Goal: Task Accomplishment & Management: Complete application form

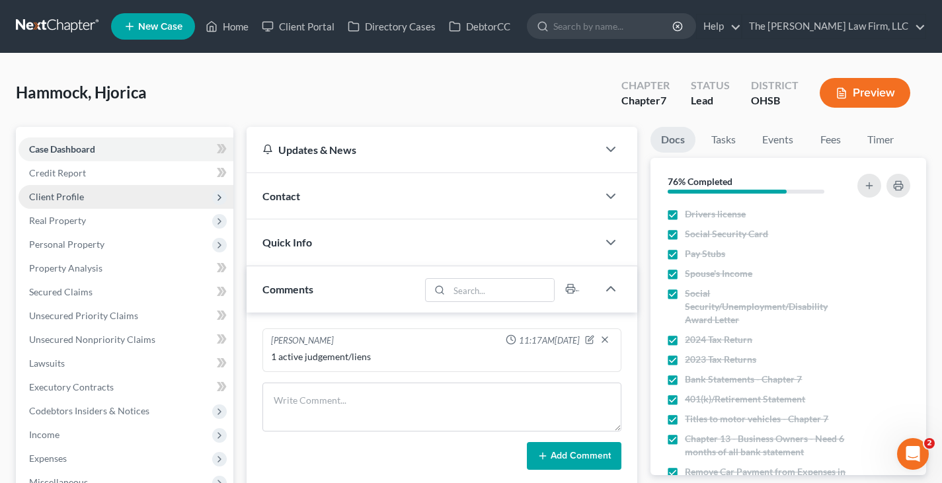
click at [63, 195] on span "Client Profile" at bounding box center [56, 196] width 55 height 11
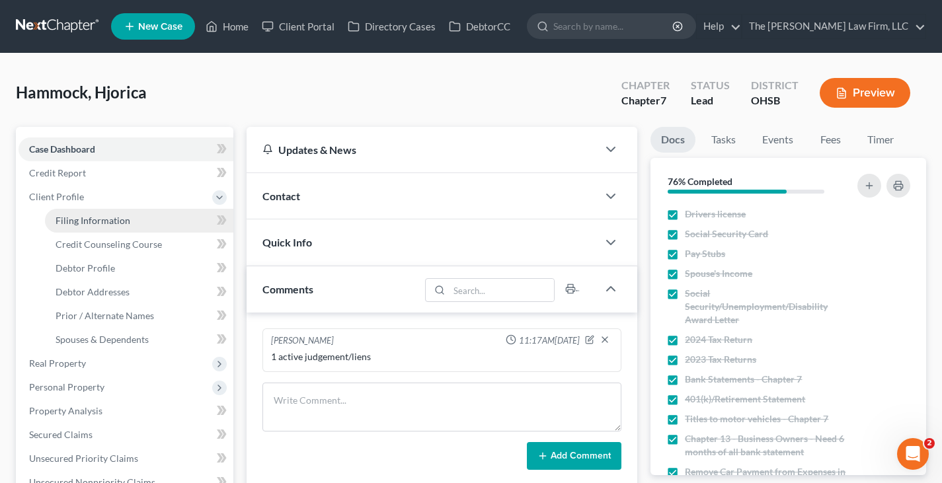
click at [81, 224] on span "Filing Information" at bounding box center [93, 220] width 75 height 11
select select "1"
select select "0"
select select "62"
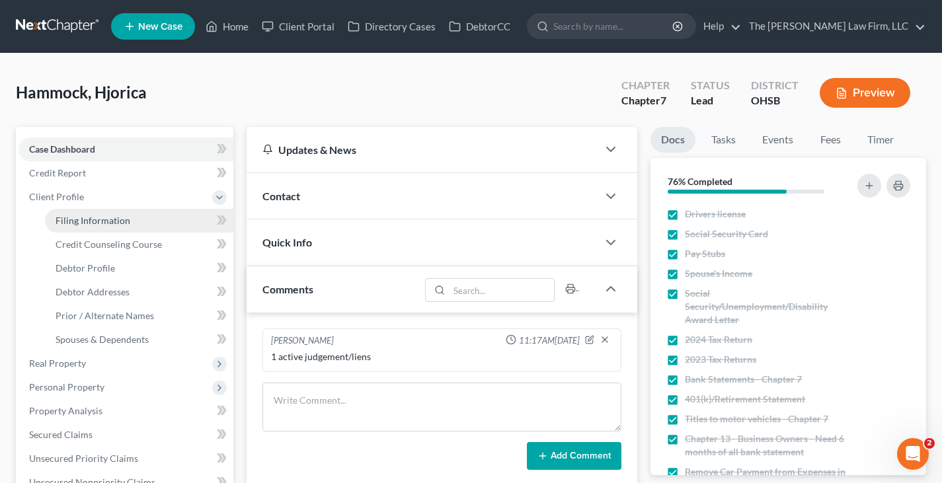
select select "36"
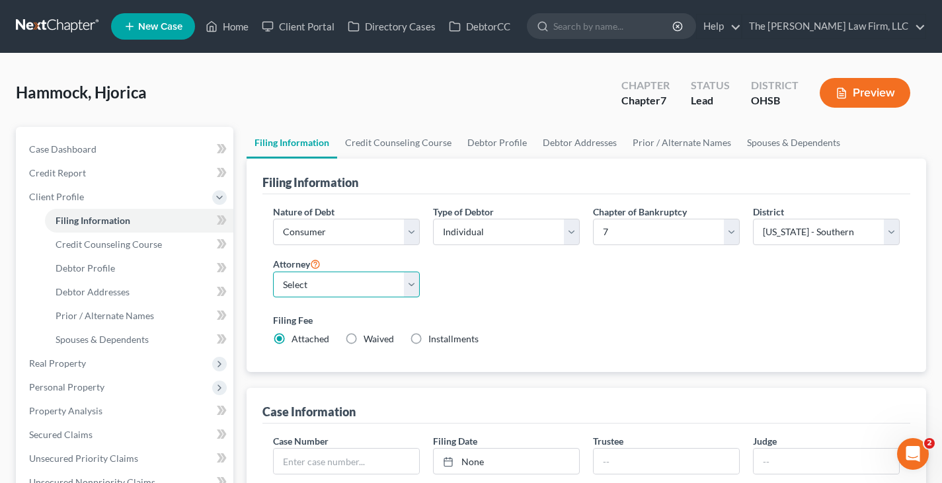
drag, startPoint x: 411, startPoint y: 286, endPoint x: 405, endPoint y: 297, distance: 13.0
click at [411, 286] on select "Select [PERSON_NAME] - OHSB [PERSON_NAME] - OHNB [PERSON_NAME] - OHSB" at bounding box center [346, 285] width 147 height 26
select select "2"
click at [273, 272] on select "Select [PERSON_NAME] - OHSB [PERSON_NAME] - OHNB [PERSON_NAME] - OHSB" at bounding box center [346, 285] width 147 height 26
click at [391, 142] on link "Credit Counseling Course" at bounding box center [398, 143] width 122 height 32
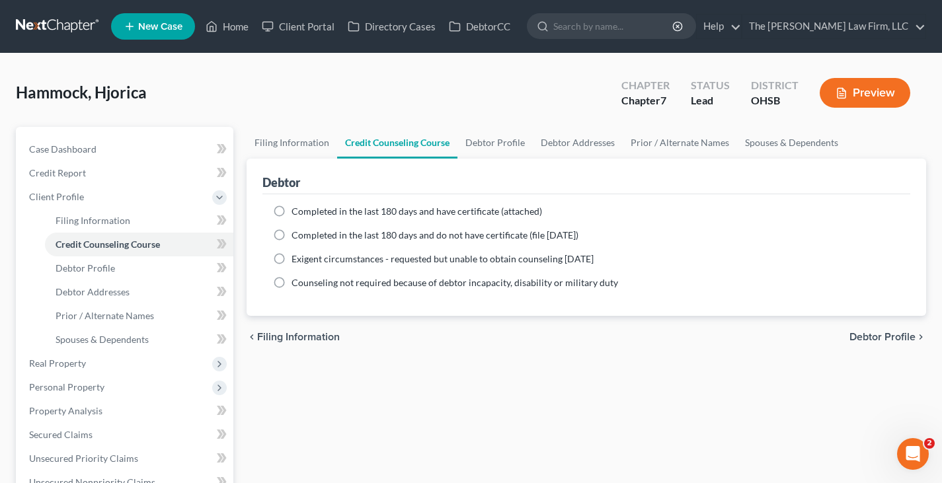
drag, startPoint x: 280, startPoint y: 210, endPoint x: 315, endPoint y: 235, distance: 43.7
click at [292, 210] on label "Completed in the last 180 days and have certificate (attached)" at bounding box center [417, 211] width 251 height 13
click at [297, 210] on input "Completed in the last 180 days and have certificate (attached)" at bounding box center [301, 209] width 9 height 9
radio input "true"
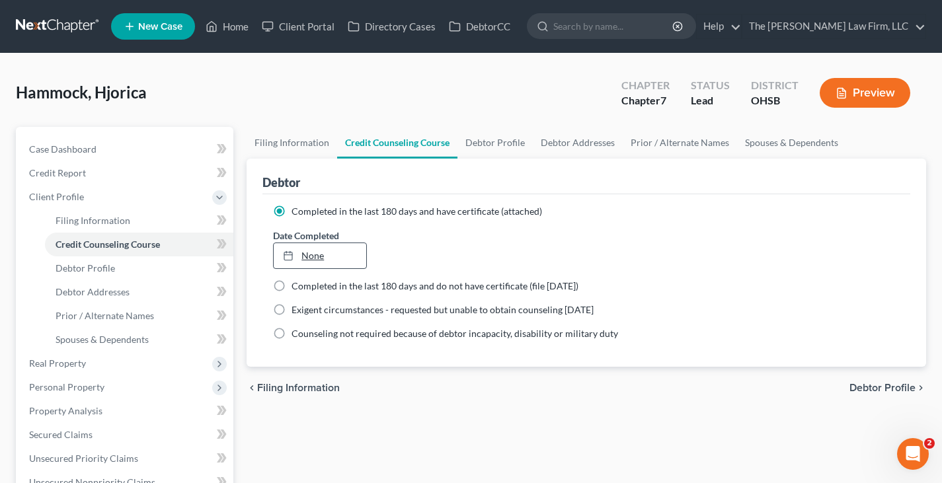
click at [321, 255] on link "None" at bounding box center [320, 255] width 92 height 25
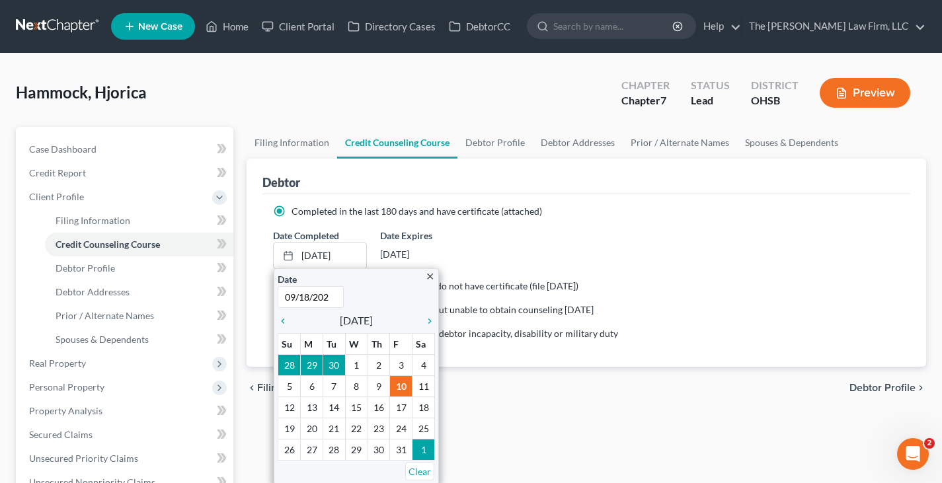
type input "[DATE]"
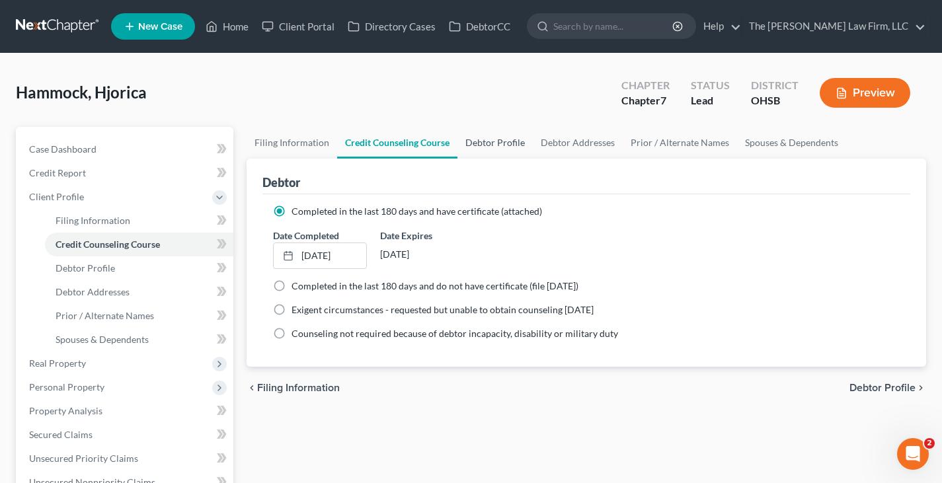
click at [483, 143] on link "Debtor Profile" at bounding box center [495, 143] width 75 height 32
select select "0"
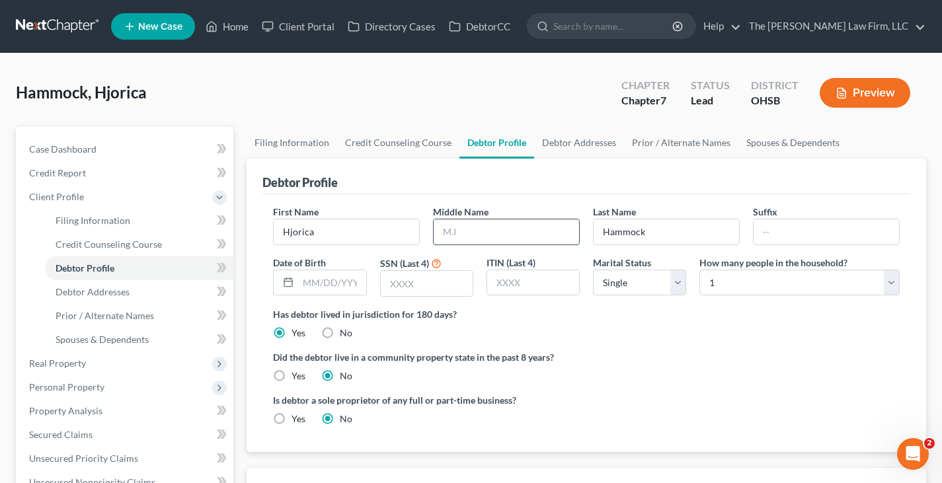
click at [448, 231] on input "text" at bounding box center [506, 232] width 145 height 25
type input "E"
click at [308, 288] on input "text" at bounding box center [331, 282] width 67 height 25
type input "[DATE]"
drag, startPoint x: 398, startPoint y: 286, endPoint x: 762, endPoint y: 223, distance: 369.7
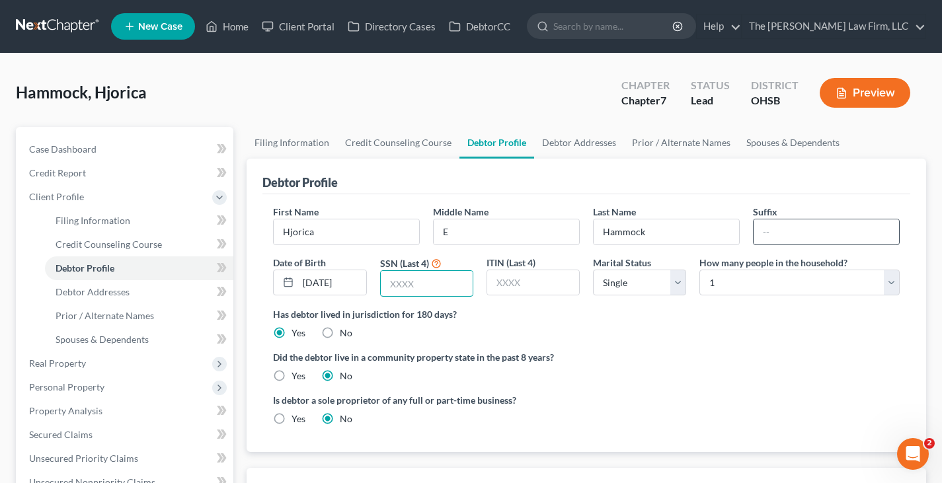
click at [399, 286] on input "text" at bounding box center [427, 283] width 92 height 25
click at [394, 286] on input "text" at bounding box center [427, 283] width 92 height 25
type input "2853"
click at [676, 286] on select "Select Single Married Separated Divorced Widowed" at bounding box center [639, 283] width 93 height 26
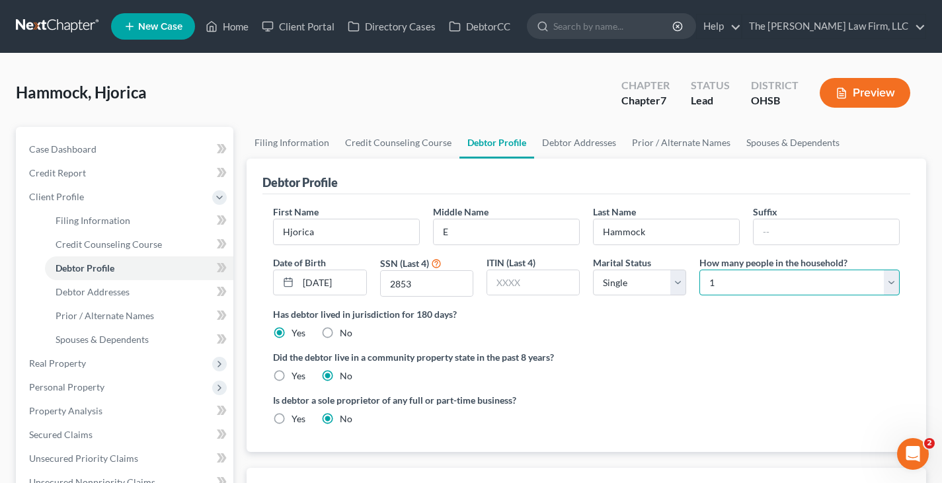
click at [889, 285] on select "Select 1 2 3 4 5 6 7 8 9 10 11 12 13 14 15 16 17 18 19 20" at bounding box center [800, 283] width 200 height 26
select select "2"
click at [700, 270] on select "Select 1 2 3 4 5 6 7 8 9 10 11 12 13 14 15 16 17 18 19 20" at bounding box center [800, 283] width 200 height 26
click at [587, 143] on link "Debtor Addresses" at bounding box center [579, 143] width 90 height 32
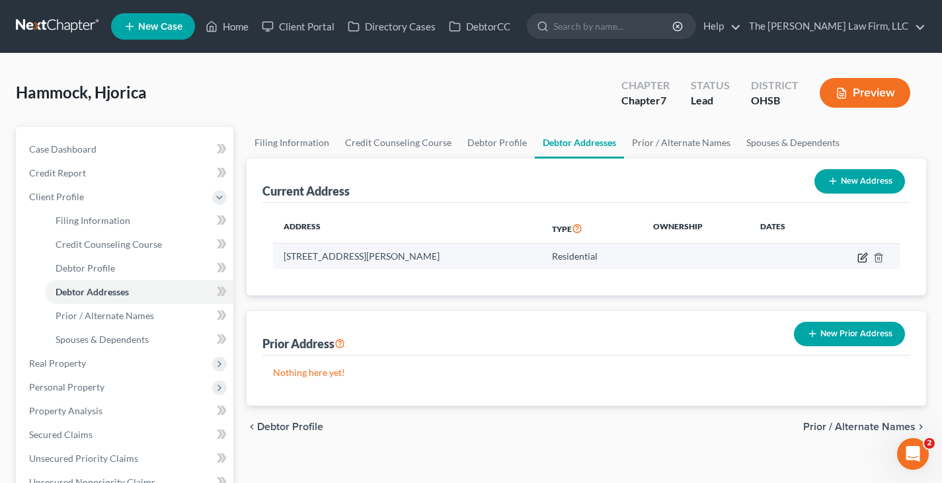
click at [863, 260] on icon "button" at bounding box center [863, 258] width 11 height 11
select select "36"
select select "0"
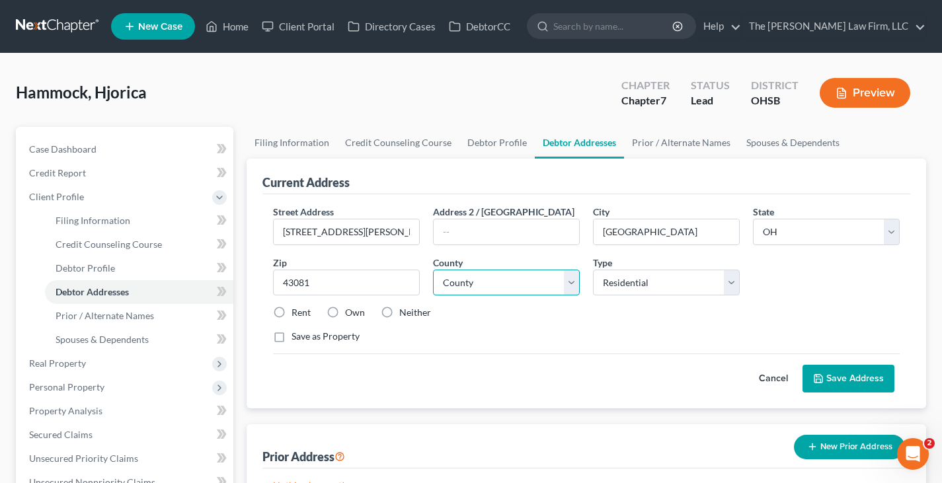
click at [570, 282] on select "County [GEOGRAPHIC_DATA] [GEOGRAPHIC_DATA] [GEOGRAPHIC_DATA] [GEOGRAPHIC_DATA] …" at bounding box center [506, 283] width 147 height 26
select select "24"
click at [433, 270] on select "County [GEOGRAPHIC_DATA] [GEOGRAPHIC_DATA] [GEOGRAPHIC_DATA] [GEOGRAPHIC_DATA] …" at bounding box center [506, 283] width 147 height 26
click at [292, 313] on label "Rent" at bounding box center [301, 312] width 19 height 13
click at [297, 313] on input "Rent" at bounding box center [301, 310] width 9 height 9
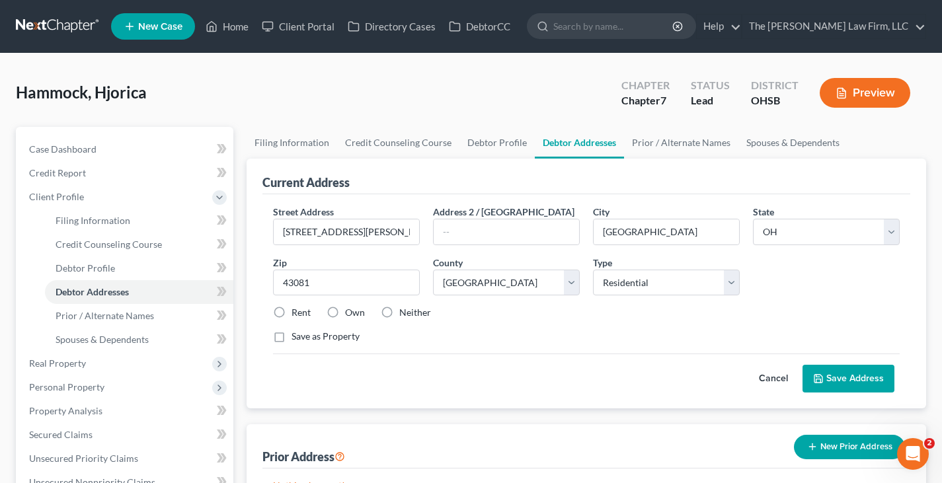
radio input "true"
click at [846, 378] on button "Save Address" at bounding box center [849, 379] width 92 height 28
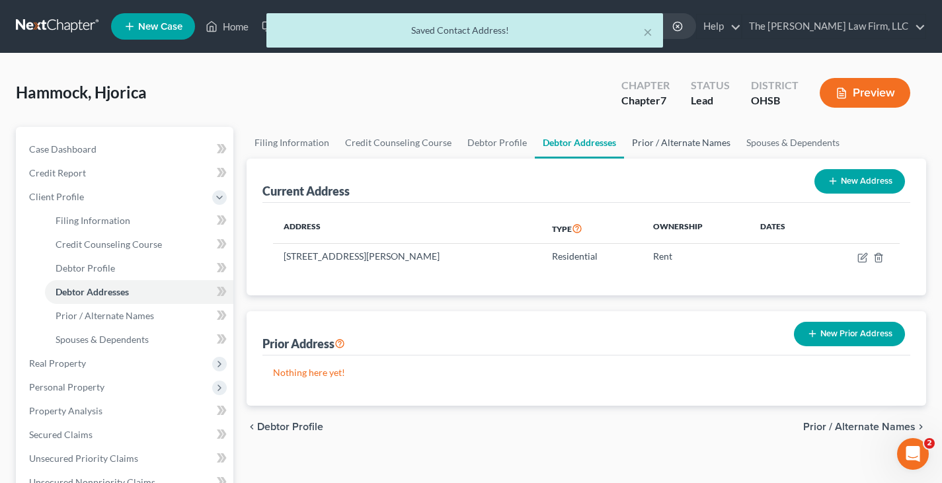
click at [661, 141] on link "Prior / Alternate Names" at bounding box center [681, 143] width 114 height 32
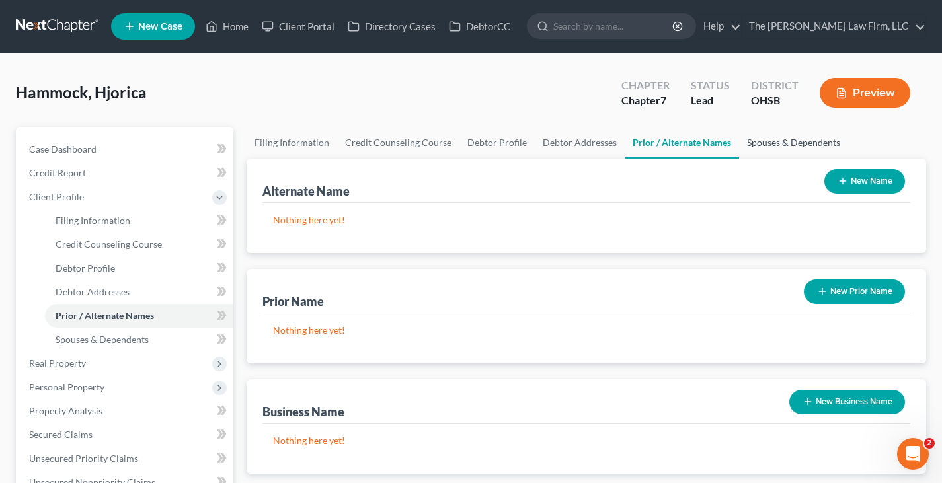
click at [786, 144] on link "Spouses & Dependents" at bounding box center [793, 143] width 109 height 32
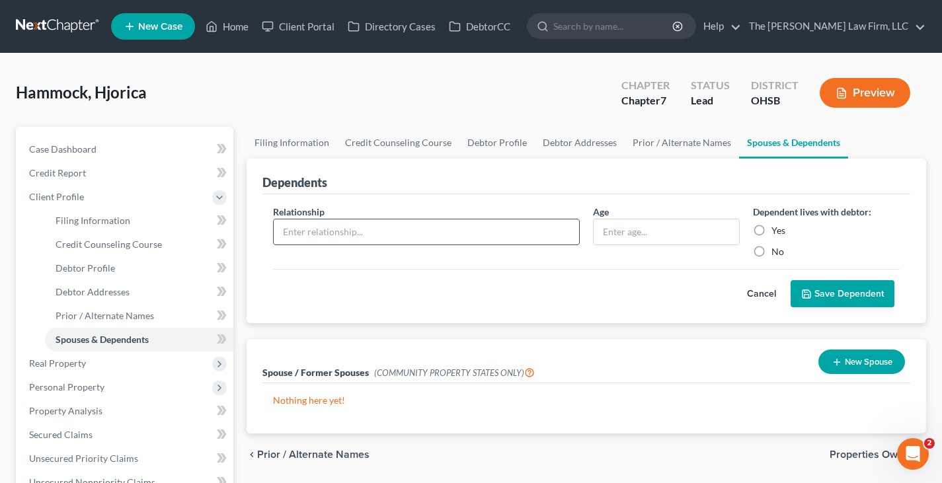
drag, startPoint x: 530, startPoint y: 233, endPoint x: 501, endPoint y: 239, distance: 29.8
click at [530, 233] on input "text" at bounding box center [427, 232] width 306 height 25
type input "child"
click at [608, 229] on input "text" at bounding box center [666, 232] width 145 height 25
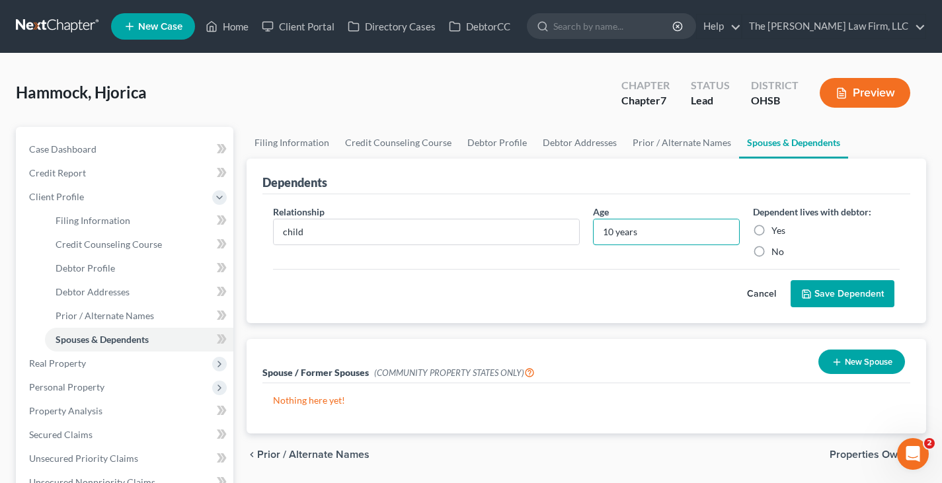
type input "10 years"
click at [772, 230] on label "Yes" at bounding box center [779, 230] width 14 height 13
click at [777, 230] on input "Yes" at bounding box center [781, 228] width 9 height 9
radio input "true"
click at [821, 294] on button "Save Dependent" at bounding box center [843, 294] width 104 height 28
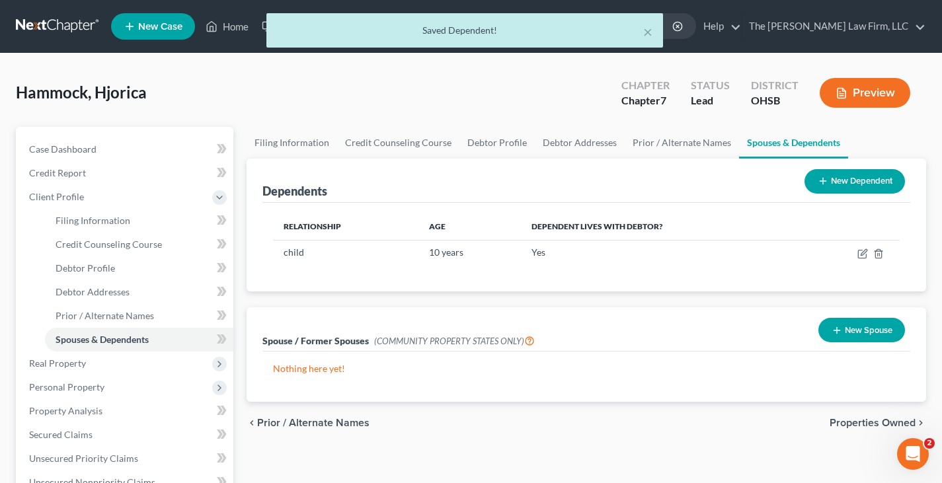
drag, startPoint x: 827, startPoint y: 183, endPoint x: 723, endPoint y: 199, distance: 105.1
click at [827, 182] on icon at bounding box center [823, 181] width 11 height 11
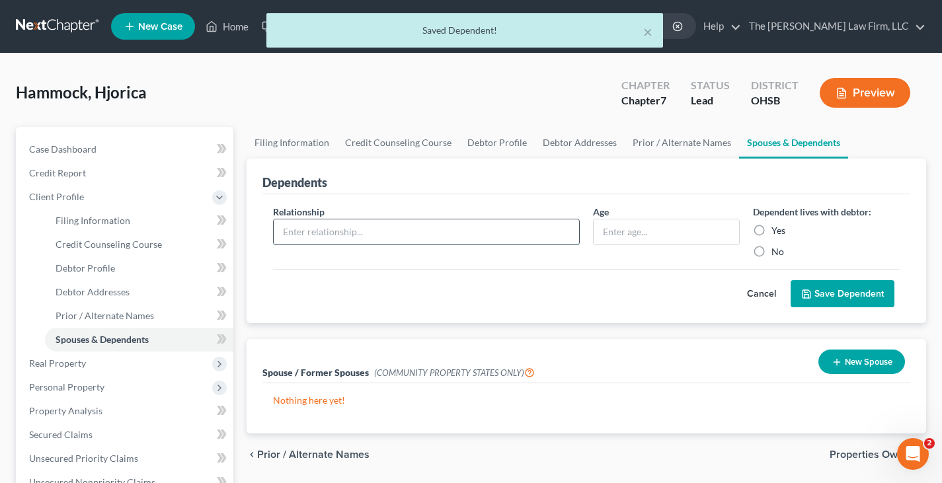
drag, startPoint x: 436, startPoint y: 227, endPoint x: 370, endPoint y: 244, distance: 67.5
click at [436, 227] on input "text" at bounding box center [427, 232] width 306 height 25
type input "child"
click at [605, 231] on input "text" at bounding box center [666, 232] width 145 height 25
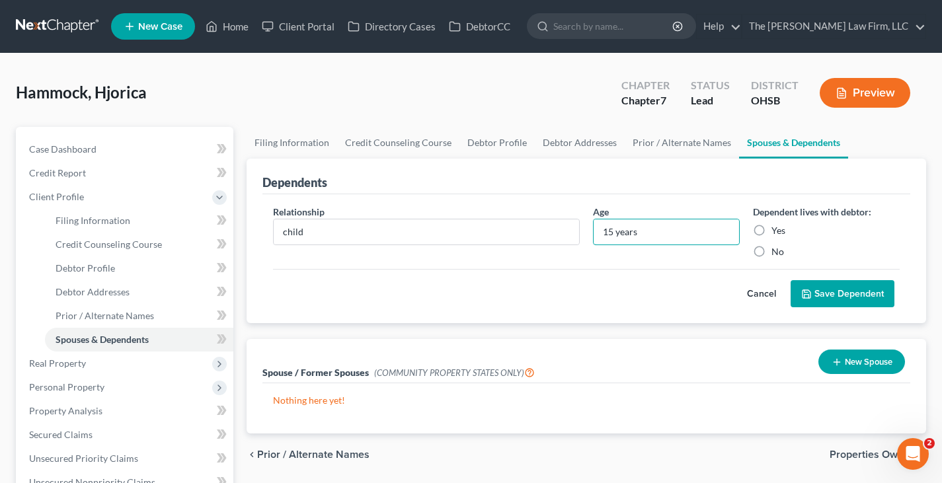
type input "15 years"
drag, startPoint x: 759, startPoint y: 229, endPoint x: 819, endPoint y: 280, distance: 78.8
click at [772, 229] on label "Yes" at bounding box center [779, 230] width 14 height 13
click at [777, 229] on input "Yes" at bounding box center [781, 228] width 9 height 9
radio input "true"
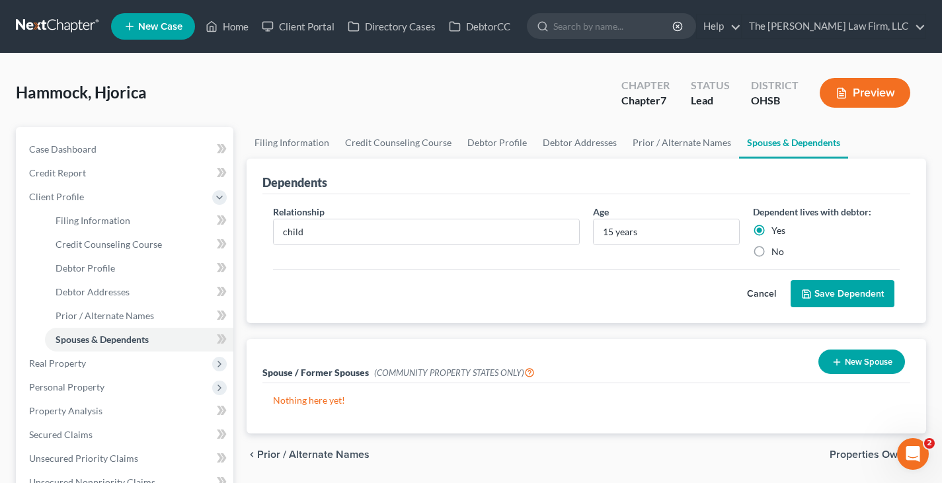
click at [846, 294] on button "Save Dependent" at bounding box center [843, 294] width 104 height 28
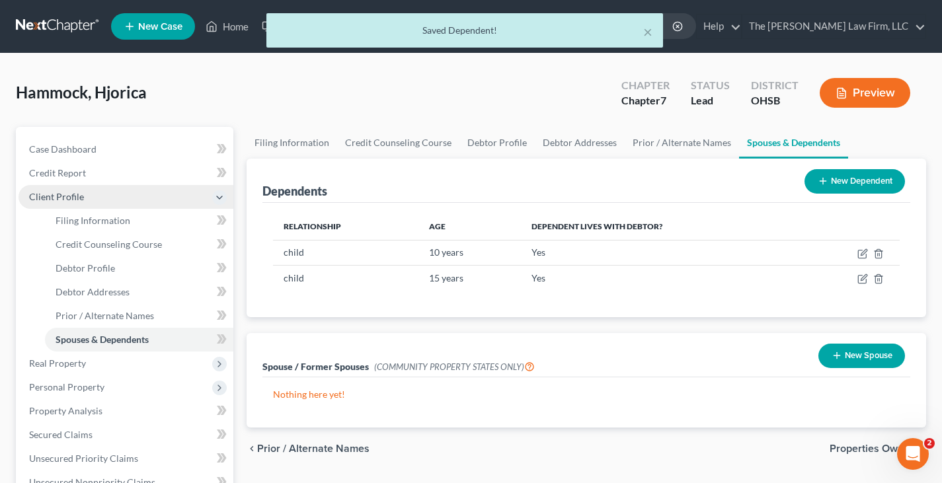
click at [117, 206] on span "Client Profile" at bounding box center [126, 197] width 215 height 24
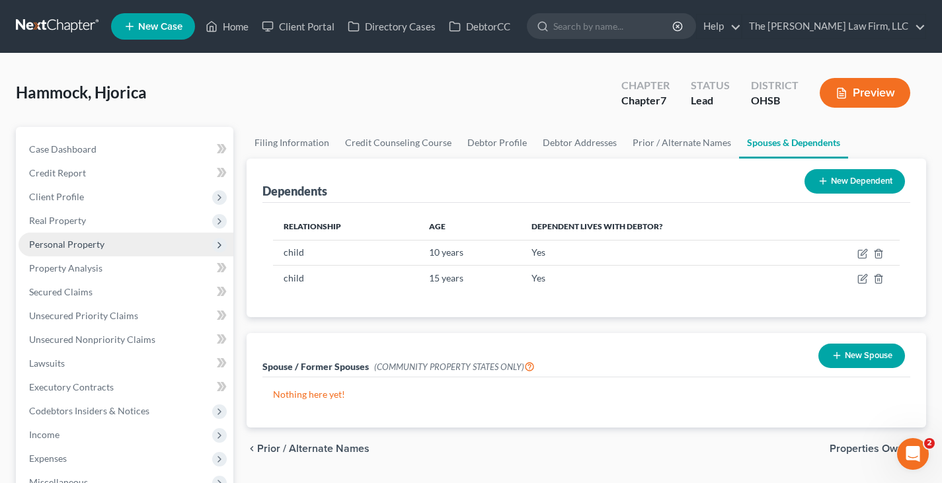
click at [98, 243] on span "Personal Property" at bounding box center [66, 244] width 75 height 11
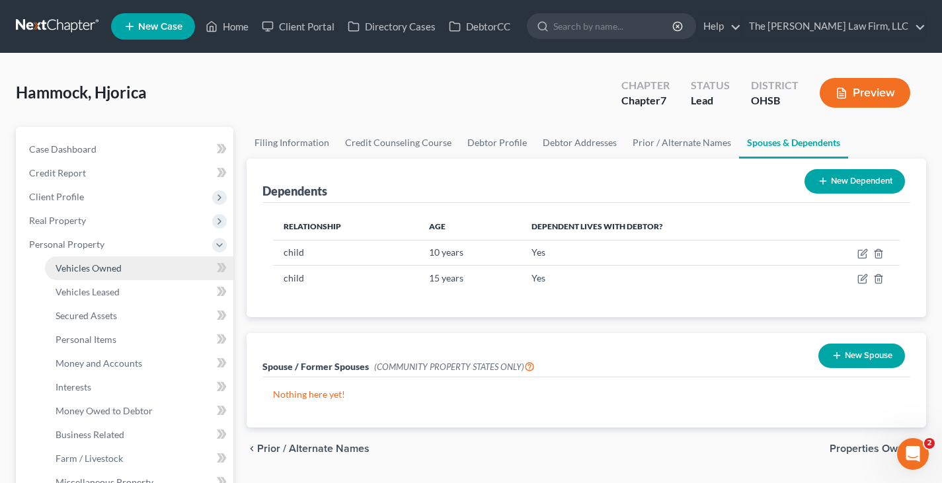
click at [107, 269] on span "Vehicles Owned" at bounding box center [89, 268] width 66 height 11
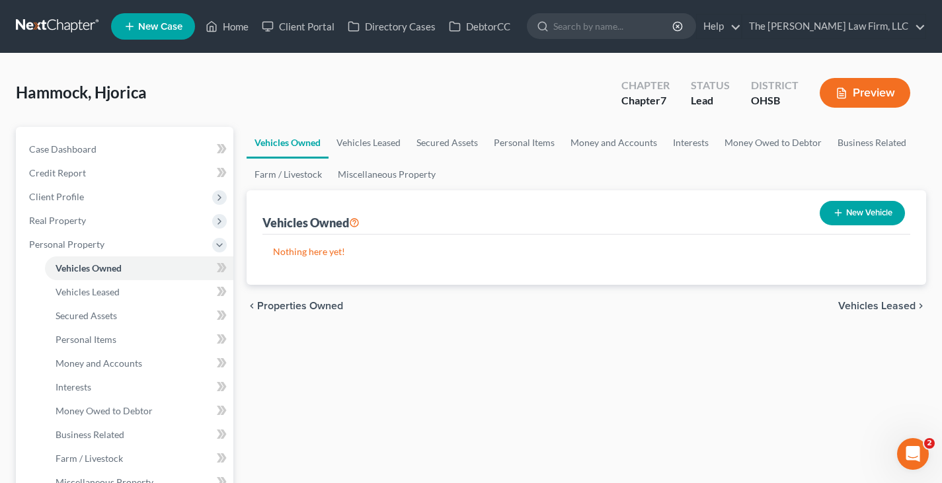
click at [835, 212] on icon "button" at bounding box center [838, 213] width 11 height 11
select select "0"
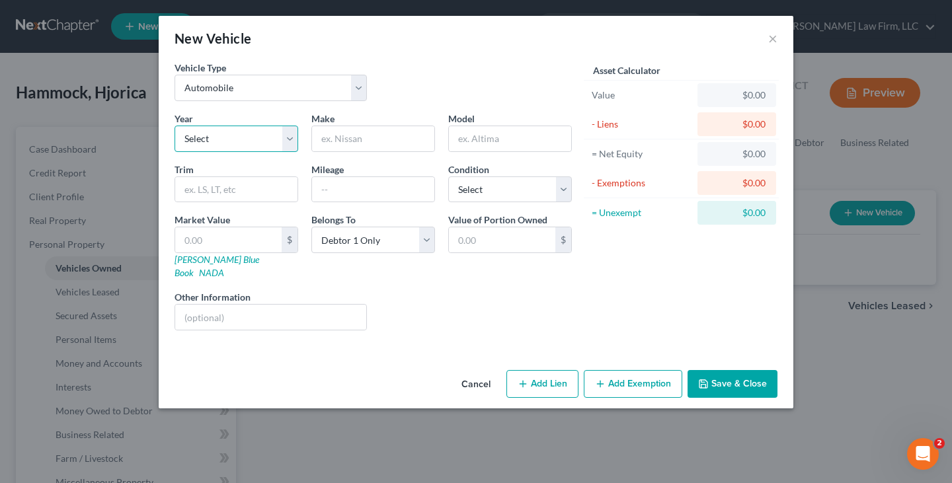
drag, startPoint x: 291, startPoint y: 138, endPoint x: 285, endPoint y: 151, distance: 14.5
click at [291, 138] on select "Select 2026 2025 2024 2023 2022 2021 2020 2019 2018 2017 2016 2015 2014 2013 20…" at bounding box center [237, 139] width 124 height 26
select select "17"
click at [175, 126] on select "Select 2026 2025 2024 2023 2022 2021 2020 2019 2018 2017 2016 2015 2014 2013 20…" at bounding box center [237, 139] width 124 height 26
click at [364, 138] on input "text" at bounding box center [373, 138] width 122 height 25
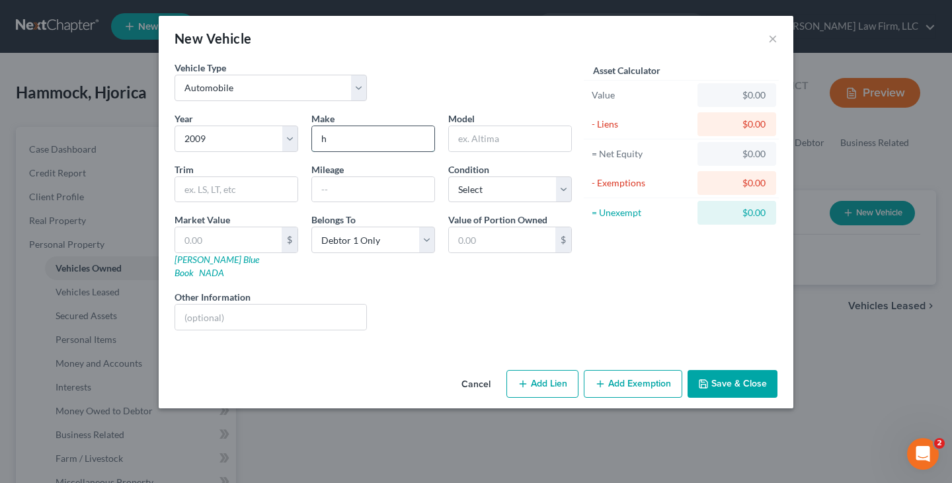
type input "Hyundai"
click at [493, 136] on input "text" at bounding box center [510, 138] width 122 height 25
type input "[MEDICAL_DATA]"
click at [231, 188] on input "text" at bounding box center [236, 189] width 122 height 25
type input "GLS"
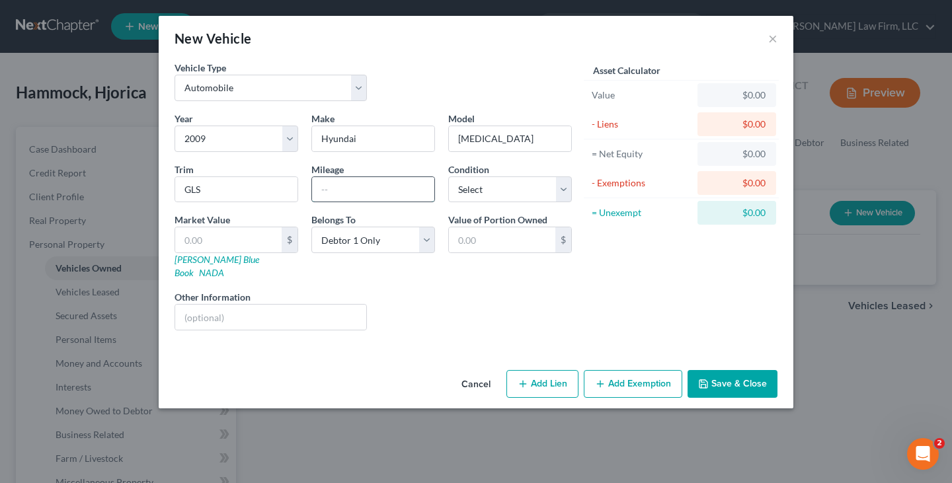
click at [328, 189] on input "text" at bounding box center [373, 189] width 122 height 25
type input "183000"
drag, startPoint x: 567, startPoint y: 191, endPoint x: 551, endPoint y: 202, distance: 19.1
click at [567, 190] on select "Select Excellent Very Good Good Fair Poor" at bounding box center [510, 190] width 124 height 26
select select "2"
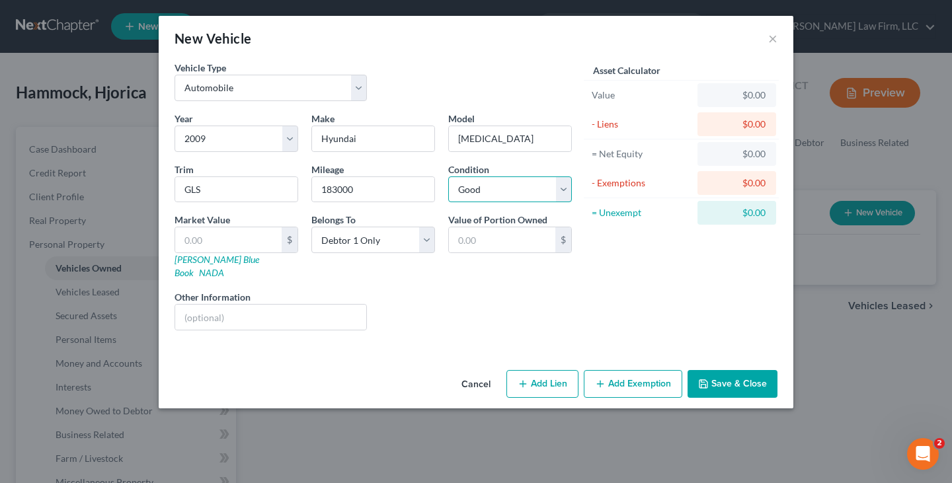
click at [448, 177] on select "Select Excellent Very Good Good Fair Poor" at bounding box center [510, 190] width 124 height 26
drag, startPoint x: 249, startPoint y: 241, endPoint x: 731, endPoint y: 225, distance: 482.3
click at [249, 241] on input "text" at bounding box center [228, 239] width 106 height 25
click at [249, 245] on input "text" at bounding box center [228, 239] width 106 height 25
type input "3"
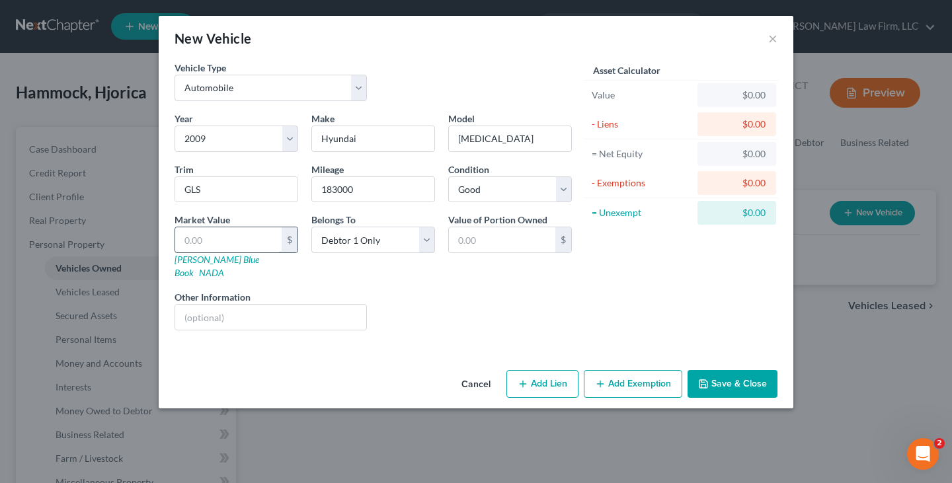
type input "3.00"
type input "32"
type input "32.00"
type input "320"
type input "320.00"
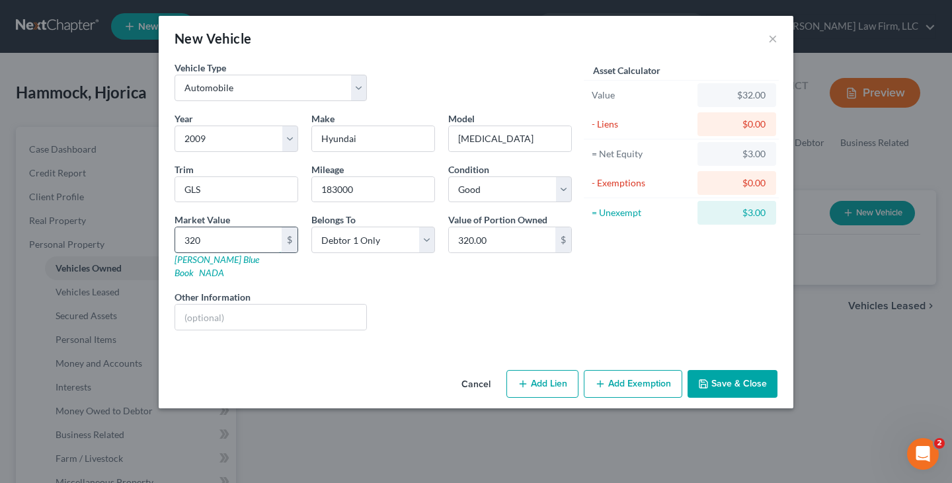
type input "3200"
type input "3,200.00"
type input "3,2000"
type input "32,000.00"
type input "32,00"
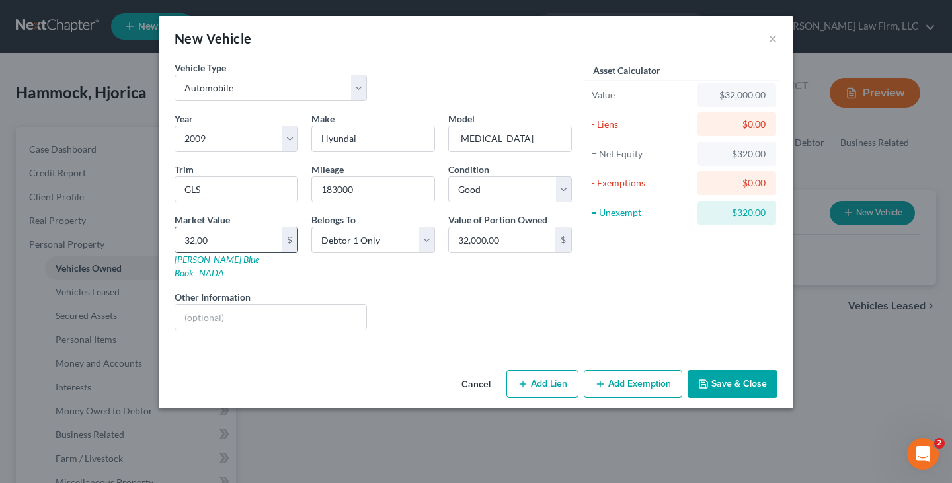
type input "3,200.00"
type input "3,200"
click at [565, 189] on select "Select Excellent Very Good Good Fair Poor" at bounding box center [510, 190] width 124 height 26
click at [718, 370] on button "Save & Close" at bounding box center [733, 384] width 90 height 28
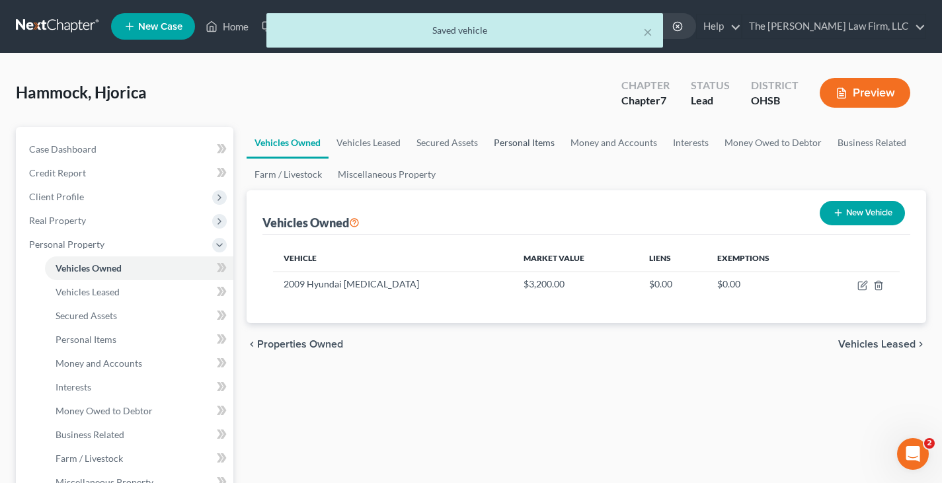
click at [515, 145] on link "Personal Items" at bounding box center [524, 143] width 77 height 32
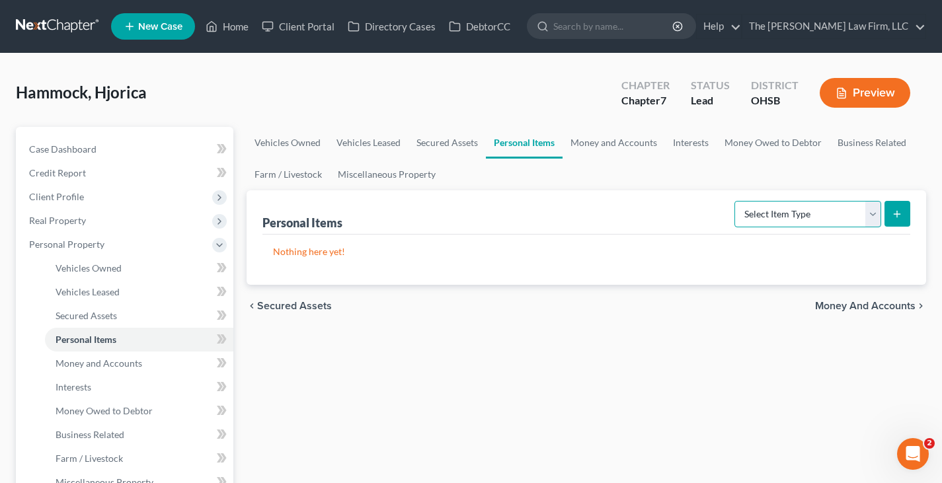
drag, startPoint x: 873, startPoint y: 211, endPoint x: 801, endPoint y: 226, distance: 73.7
click at [873, 211] on select "Select Item Type Clothing Collectibles Of Value Electronics Firearms Household …" at bounding box center [808, 214] width 147 height 26
select select "clothing"
click at [736, 201] on select "Select Item Type Clothing Collectibles Of Value Electronics Firearms Household …" at bounding box center [808, 214] width 147 height 26
click at [903, 213] on button "submit" at bounding box center [898, 214] width 26 height 26
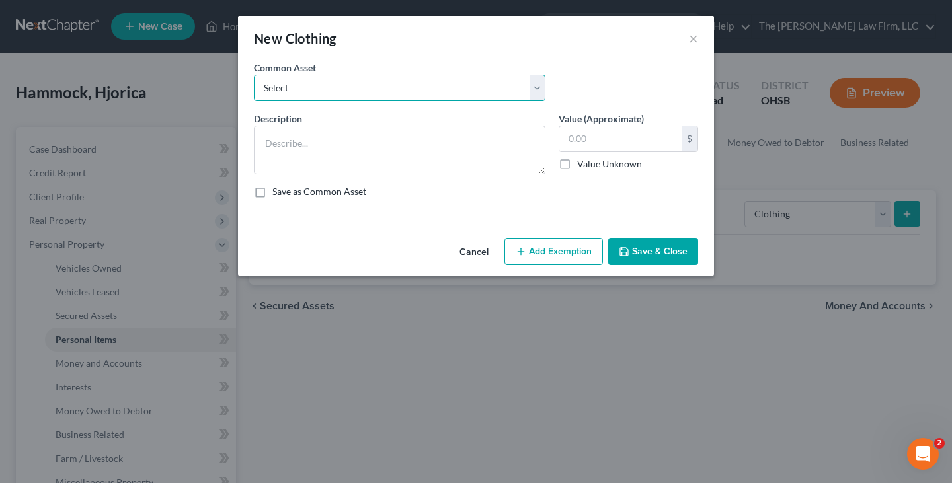
drag, startPoint x: 462, startPoint y: 80, endPoint x: 402, endPoint y: 101, distance: 62.9
click at [462, 80] on select "Select Clothes, shoes and wearing apparel" at bounding box center [400, 88] width 292 height 26
select select "0"
click at [254, 75] on select "Select Clothes, shoes and wearing apparel" at bounding box center [400, 88] width 292 height 26
type textarea "Clothes, shoes and wearing apparel"
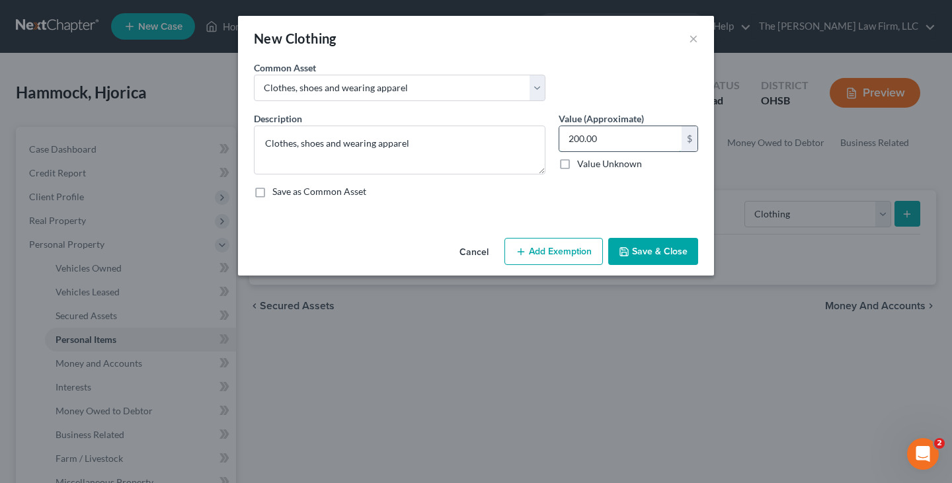
click at [575, 140] on input "200.00" at bounding box center [620, 138] width 122 height 25
type input "50.00"
click at [550, 254] on button "Add Exemption" at bounding box center [554, 252] width 99 height 28
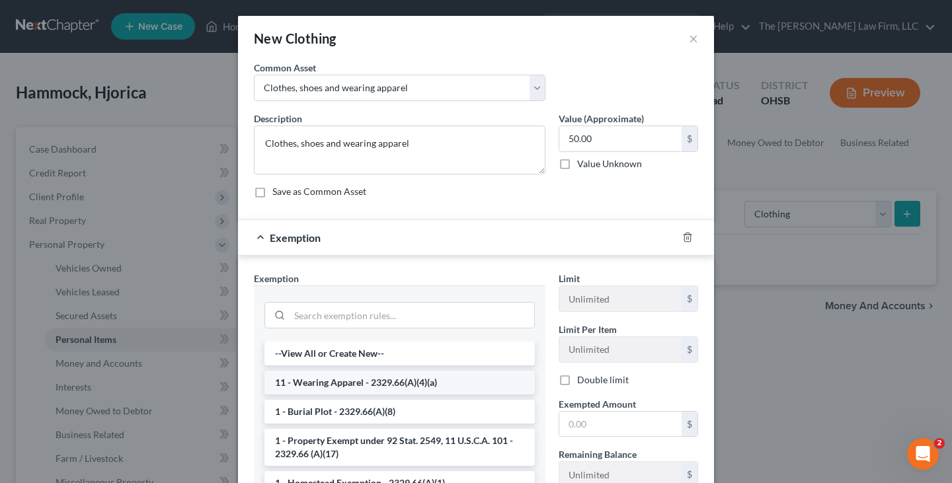
click at [464, 382] on li "11 - Wearing Apparel - 2329.66(A)(4)(a)" at bounding box center [400, 383] width 270 height 24
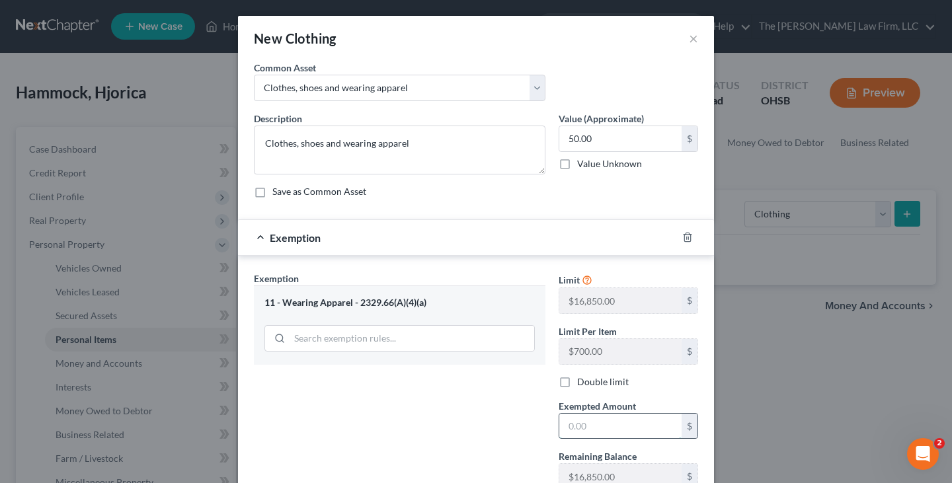
click at [610, 425] on input "text" at bounding box center [620, 426] width 122 height 25
type input "50.00"
click at [509, 416] on div "Exemption Set must be selected for CA. Exemption * 11 - Wearing Apparel - 2329.…" at bounding box center [399, 386] width 305 height 229
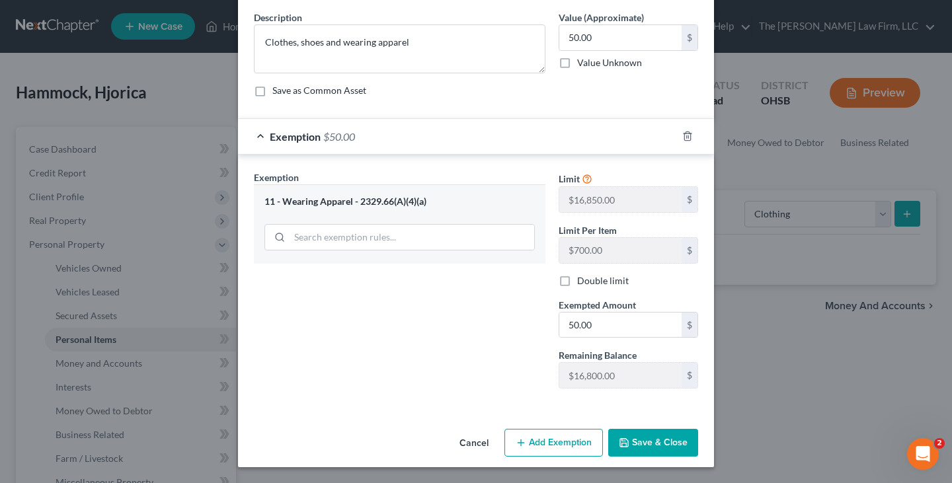
click at [665, 442] on button "Save & Close" at bounding box center [653, 443] width 90 height 28
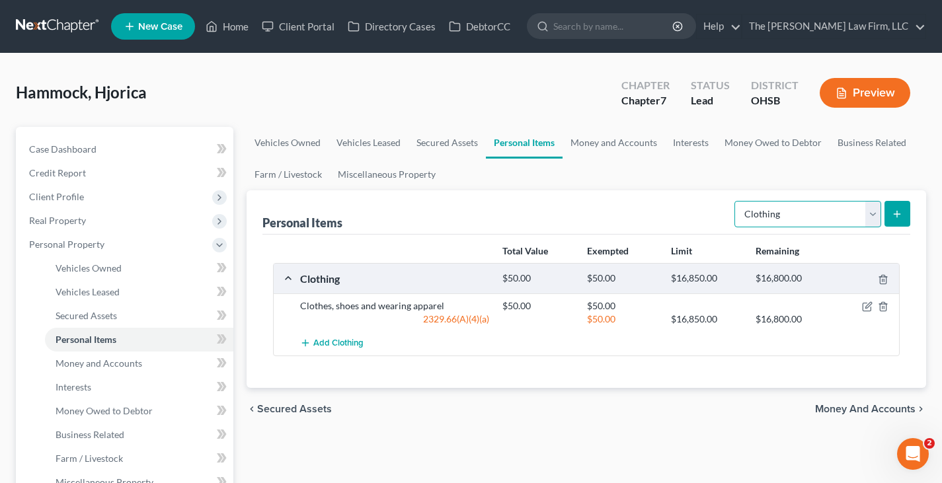
drag, startPoint x: 872, startPoint y: 215, endPoint x: 844, endPoint y: 226, distance: 30.0
click at [872, 215] on select "Select Item Type Clothing Collectibles Of Value Electronics Firearms Household …" at bounding box center [808, 214] width 147 height 26
select select "electronics"
click at [736, 201] on select "Select Item Type Clothing Collectibles Of Value Electronics Firearms Household …" at bounding box center [808, 214] width 147 height 26
click at [897, 213] on line "submit" at bounding box center [897, 214] width 0 height 6
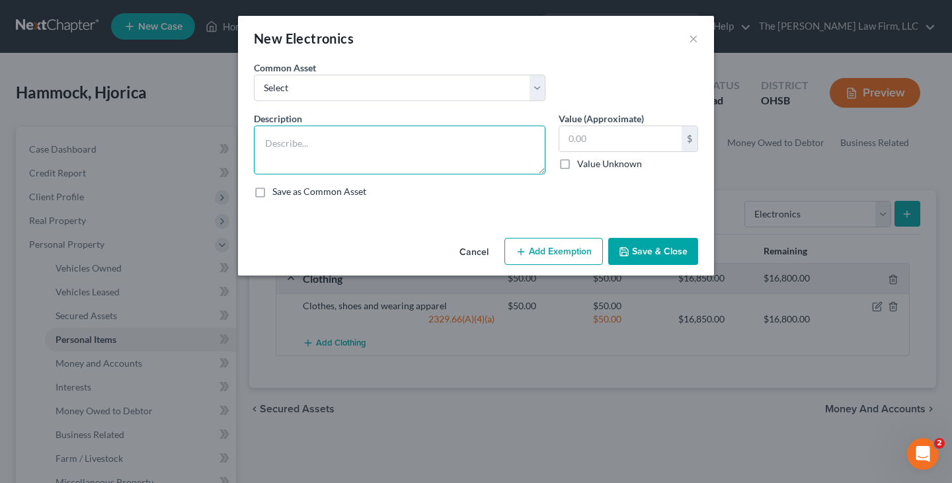
click at [347, 149] on textarea at bounding box center [400, 150] width 292 height 49
paste textarea "Iphone, TV"
type textarea "Iphone, TV"
click at [580, 141] on input "text" at bounding box center [620, 138] width 122 height 25
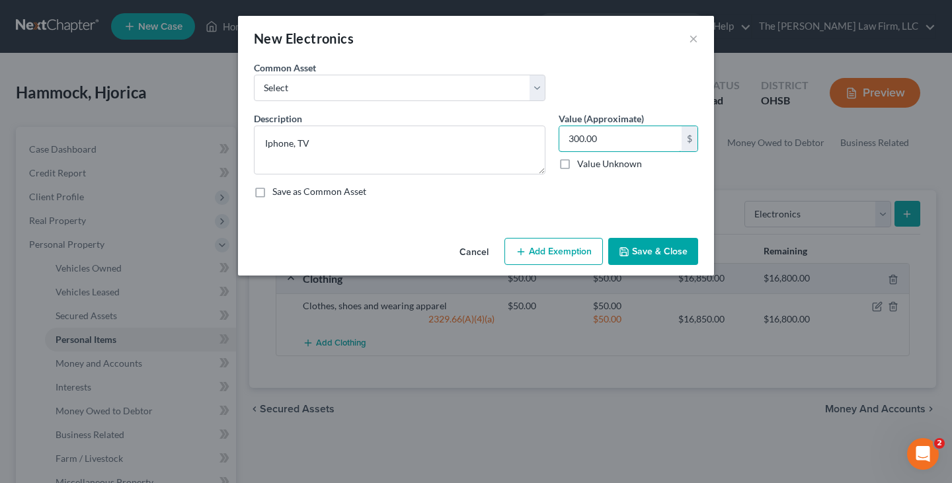
type input "300.00"
click at [571, 256] on button "Add Exemption" at bounding box center [554, 252] width 99 height 28
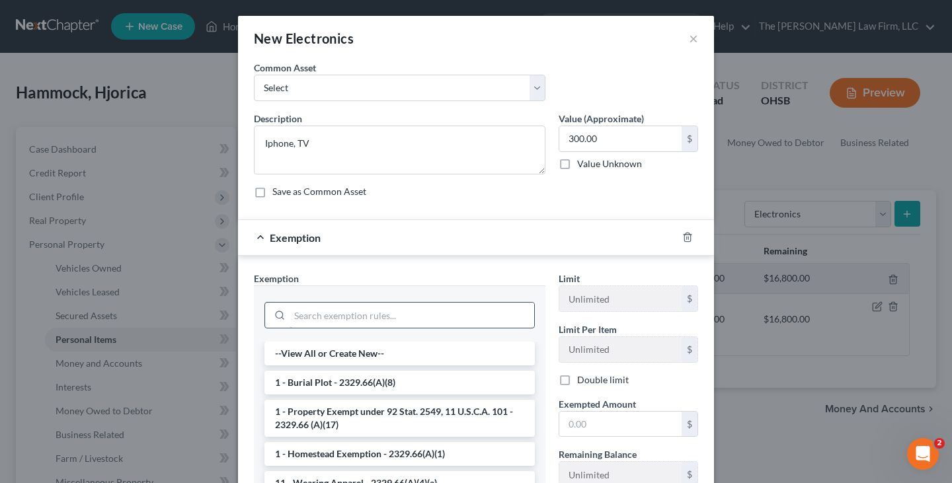
click at [404, 312] on input "search" at bounding box center [412, 315] width 245 height 25
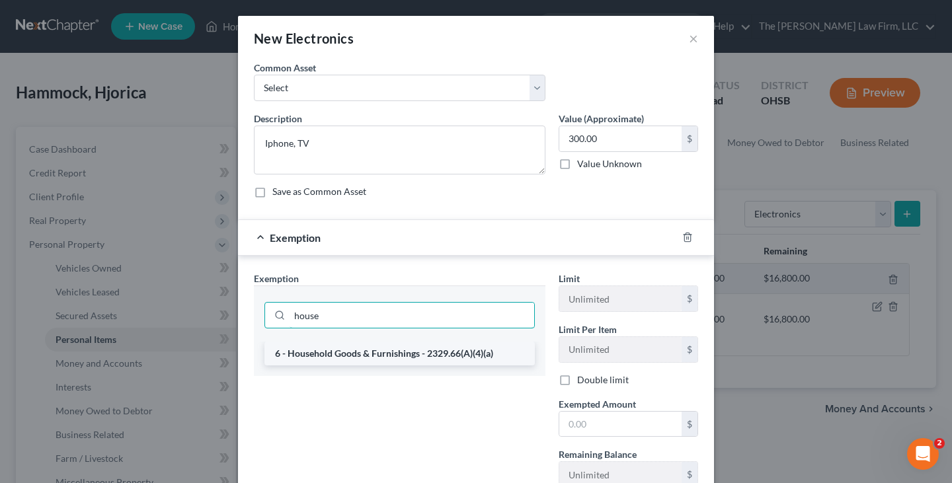
type input "house"
click at [388, 356] on li "6 - Household Goods & Furnishings - 2329.66(A)(4)(a)" at bounding box center [400, 354] width 270 height 24
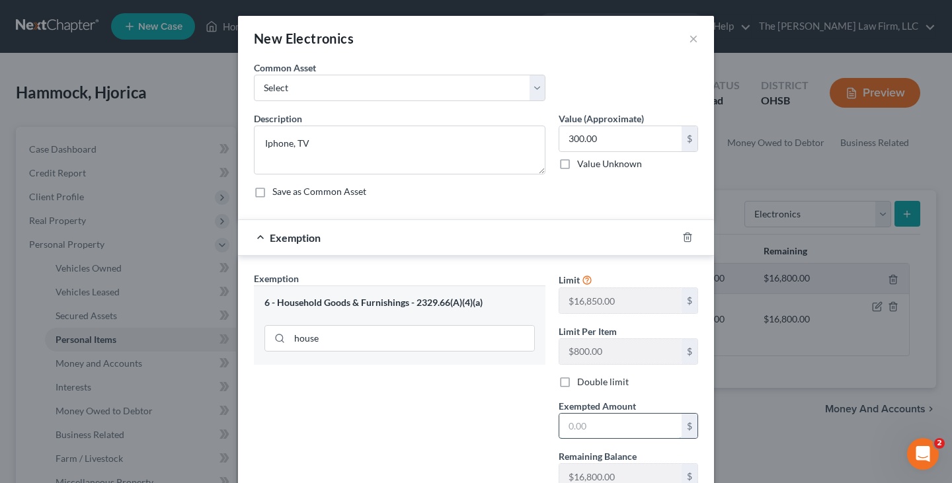
click at [579, 426] on input "text" at bounding box center [620, 426] width 122 height 25
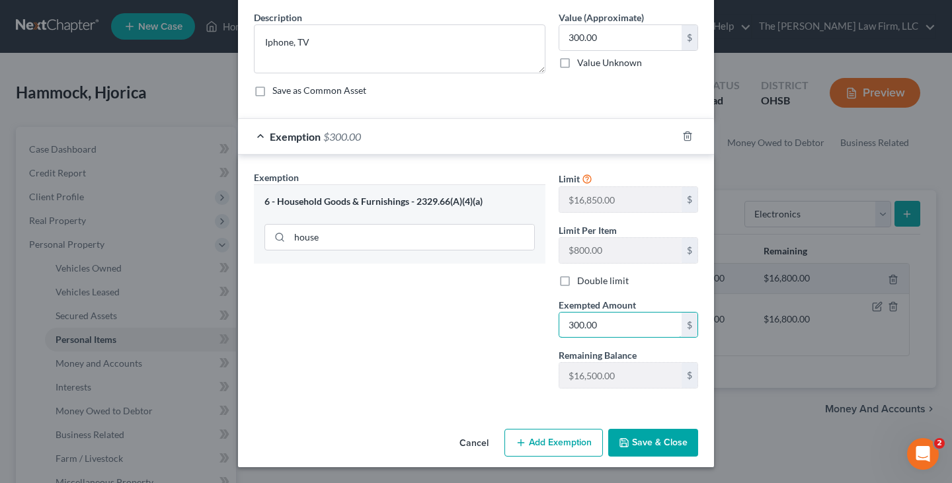
type input "300.00"
click at [641, 442] on button "Save & Close" at bounding box center [653, 443] width 90 height 28
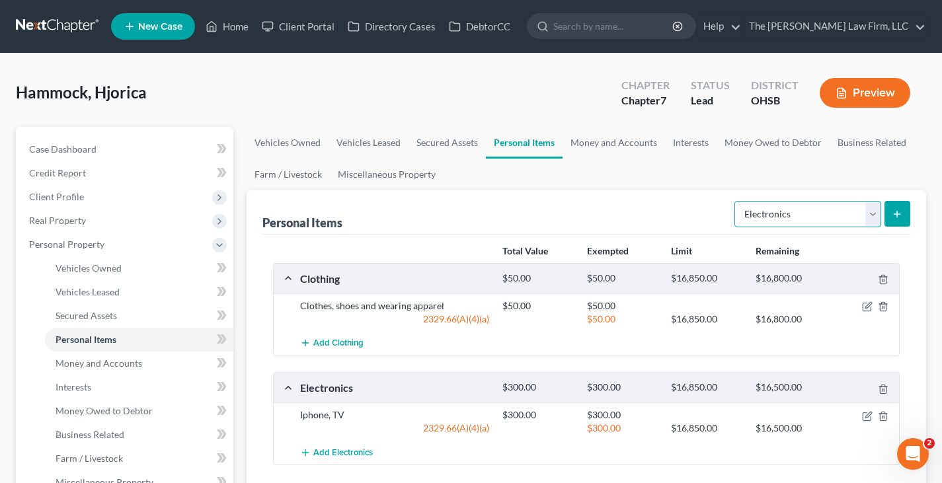
click at [873, 218] on select "Select Item Type Clothing Collectibles Of Value Electronics Firearms Household …" at bounding box center [808, 214] width 147 height 26
select select "household_goods"
click at [736, 201] on select "Select Item Type Clothing Collectibles Of Value Electronics Firearms Household …" at bounding box center [808, 214] width 147 height 26
click at [899, 212] on icon "submit" at bounding box center [897, 214] width 11 height 11
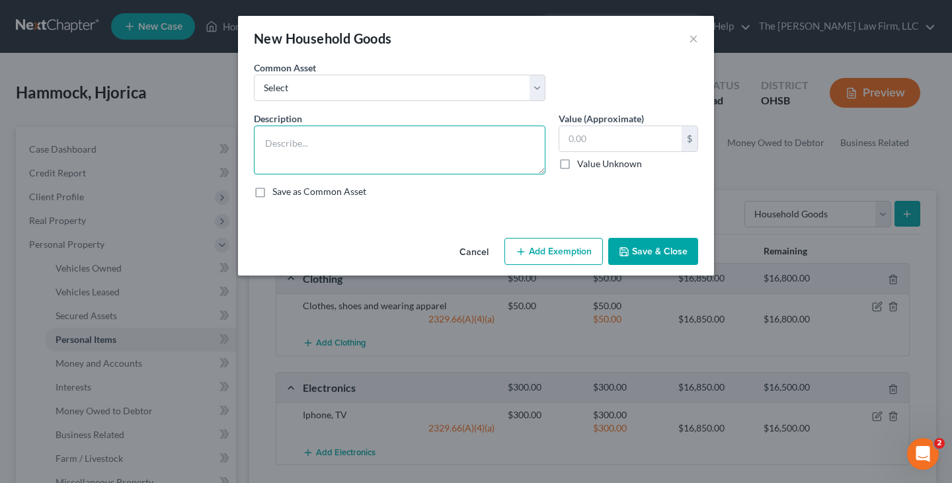
click at [354, 140] on textarea at bounding box center [400, 150] width 292 height 49
paste textarea "Furniture, Bedding"
type textarea "Furniture, Bedding"
click at [573, 142] on input "text" at bounding box center [620, 138] width 122 height 25
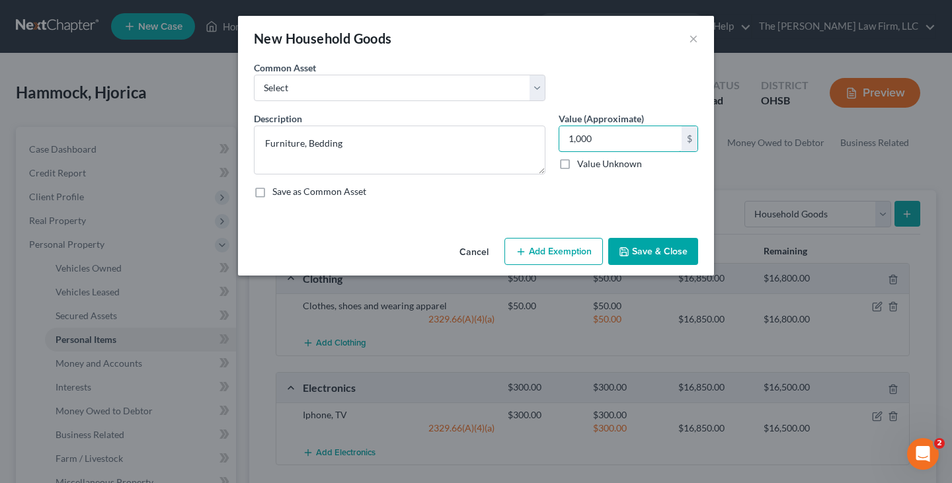
type input "1,000"
click at [568, 257] on button "Add Exemption" at bounding box center [554, 252] width 99 height 28
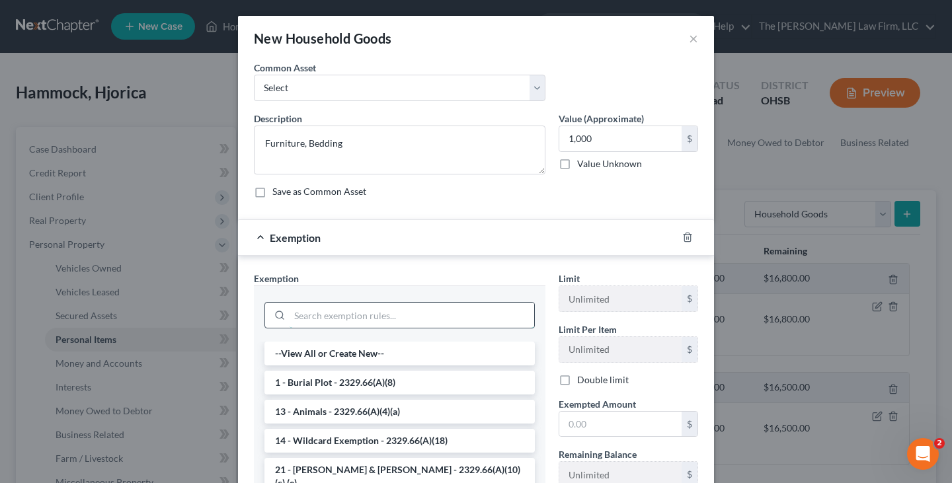
click at [495, 323] on input "search" at bounding box center [412, 315] width 245 height 25
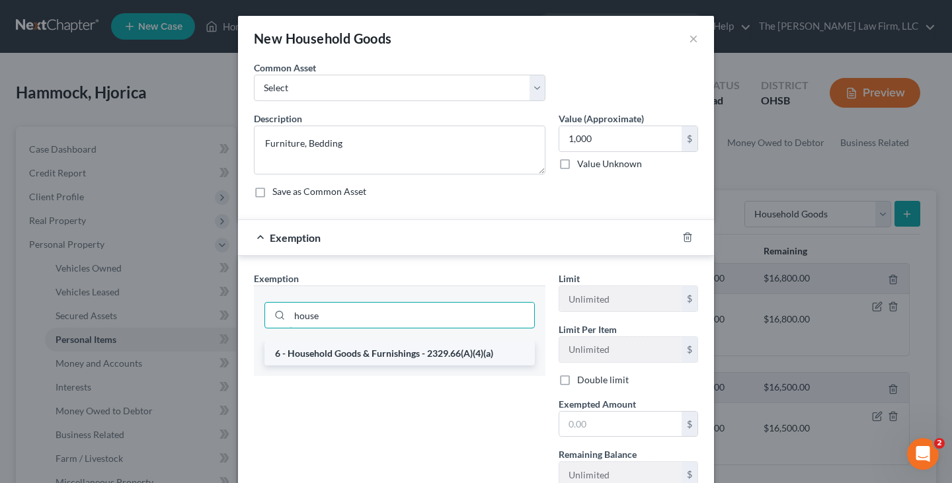
type input "house"
click at [469, 352] on li "6 - Household Goods & Furnishings - 2329.66(A)(4)(a)" at bounding box center [400, 354] width 270 height 24
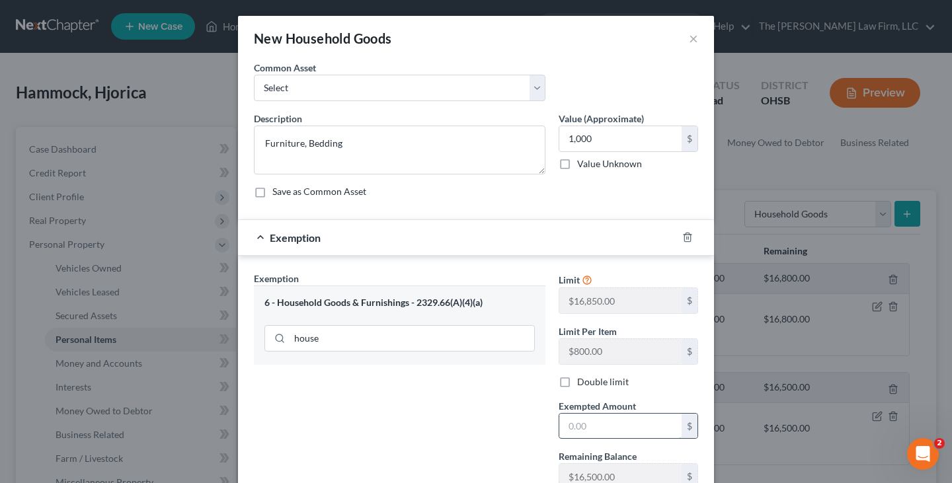
click at [567, 425] on input "text" at bounding box center [620, 426] width 122 height 25
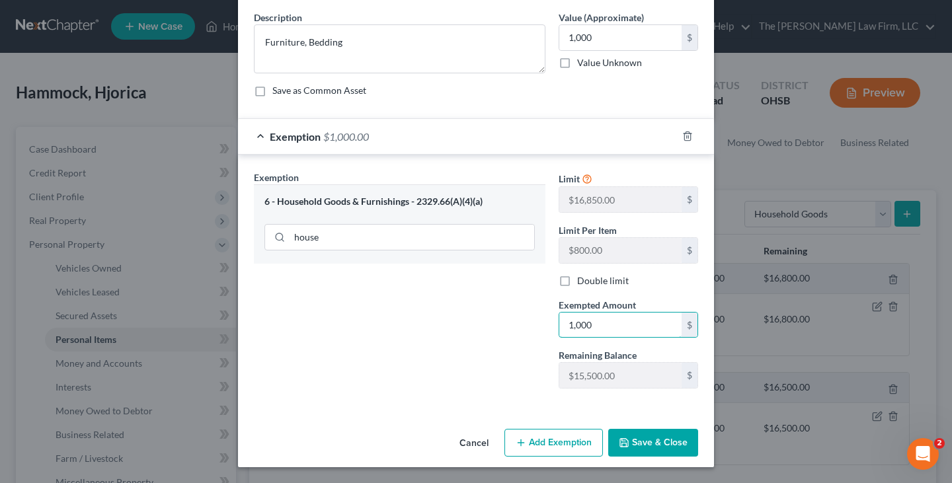
type input "1,000"
click at [628, 447] on button "Save & Close" at bounding box center [653, 443] width 90 height 28
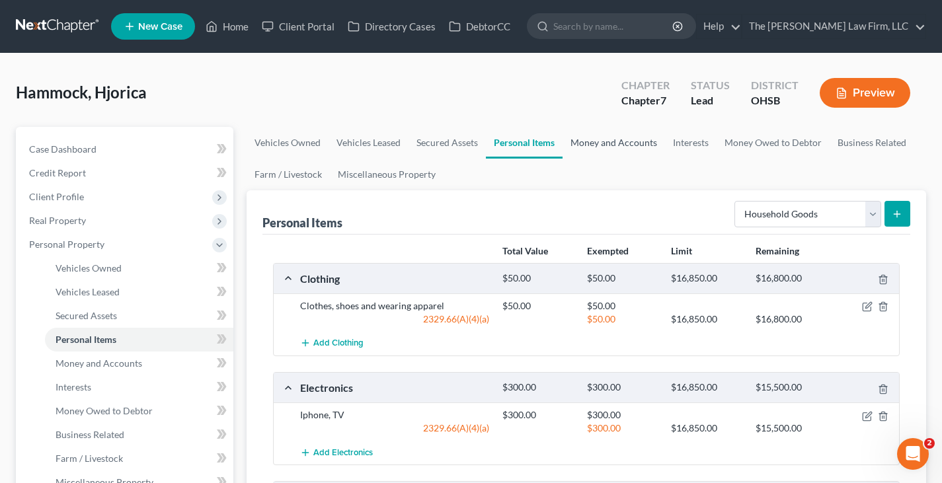
click at [600, 142] on link "Money and Accounts" at bounding box center [614, 143] width 102 height 32
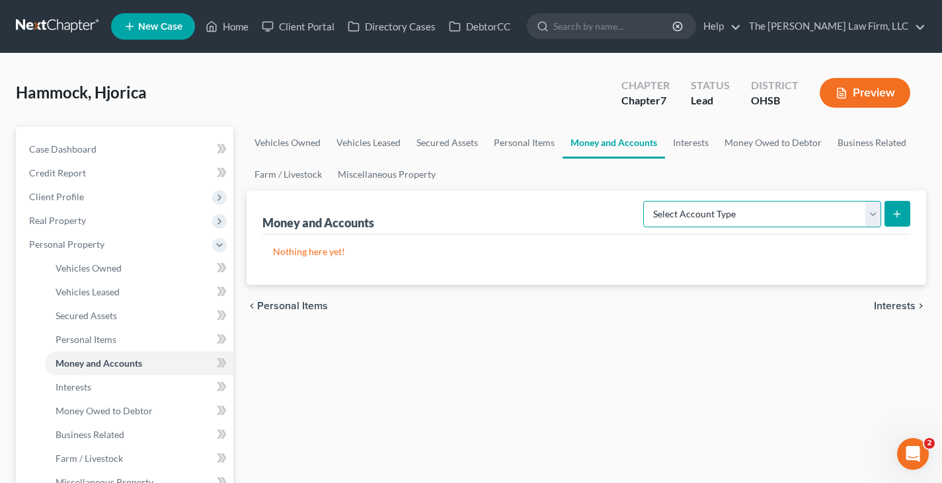
drag, startPoint x: 872, startPoint y: 215, endPoint x: 858, endPoint y: 225, distance: 16.9
click at [872, 215] on select "Select Account Type Brokerage Cash on Hand Certificates of Deposit Checking Acc…" at bounding box center [762, 214] width 238 height 26
select select "checking"
click at [646, 201] on select "Select Account Type Brokerage Cash on Hand Certificates of Deposit Checking Acc…" at bounding box center [762, 214] width 238 height 26
click at [897, 214] on line "submit" at bounding box center [897, 214] width 0 height 6
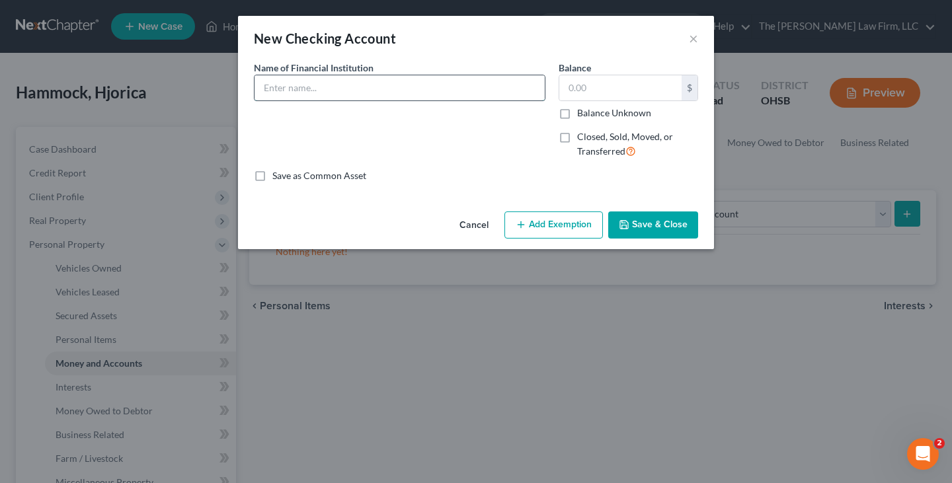
click at [358, 88] on input "text" at bounding box center [400, 87] width 290 height 25
type input "Navy Federal 2822"
click at [640, 227] on button "Save & Close" at bounding box center [653, 226] width 90 height 28
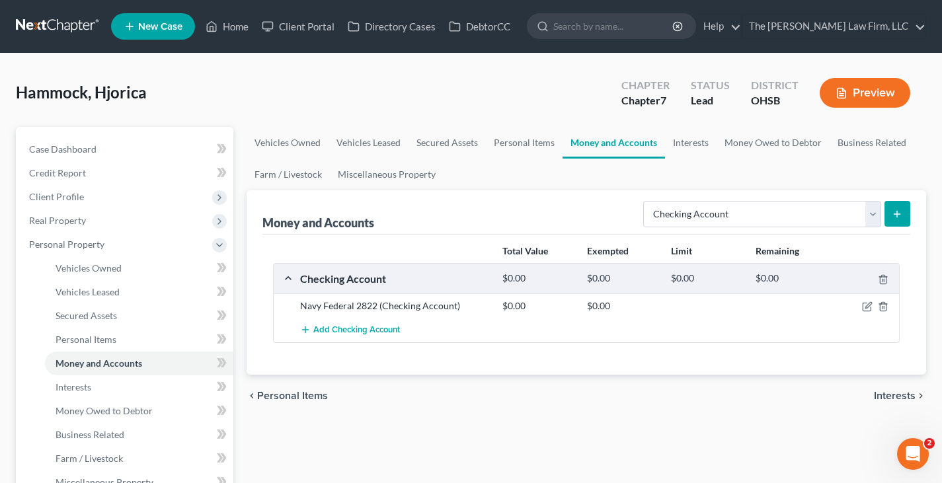
click at [896, 212] on icon "submit" at bounding box center [897, 214] width 11 height 11
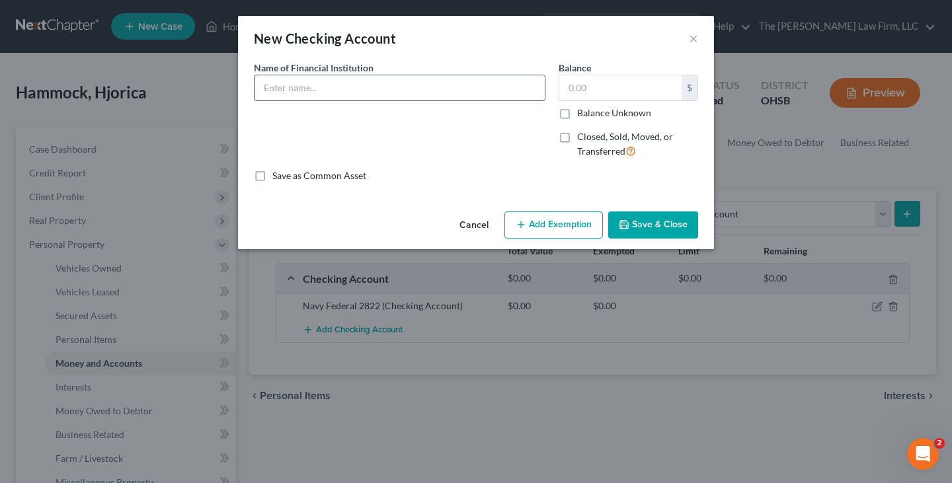
click at [493, 89] on input "text" at bounding box center [400, 87] width 290 height 25
type input "Chase 3268"
click at [646, 225] on button "Save & Close" at bounding box center [653, 226] width 90 height 28
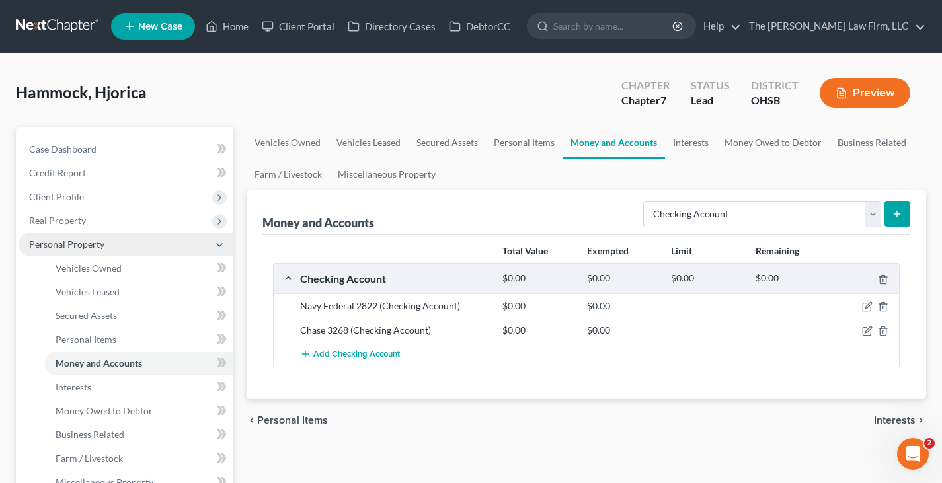
click at [130, 251] on span "Personal Property" at bounding box center [126, 245] width 215 height 24
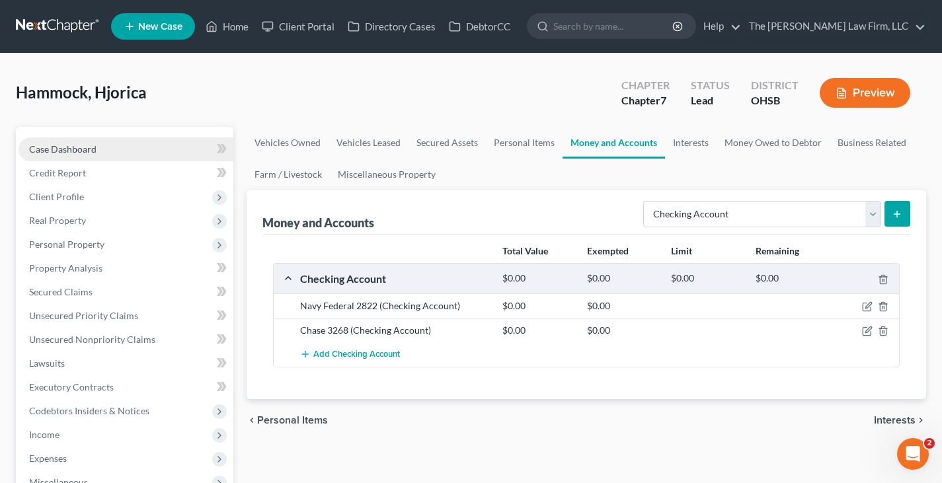
click at [88, 149] on span "Case Dashboard" at bounding box center [62, 148] width 67 height 11
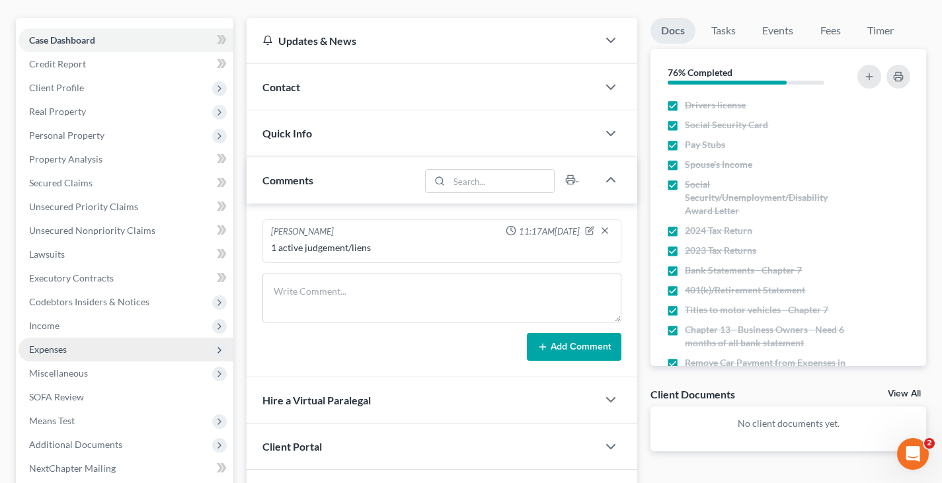
scroll to position [132, 0]
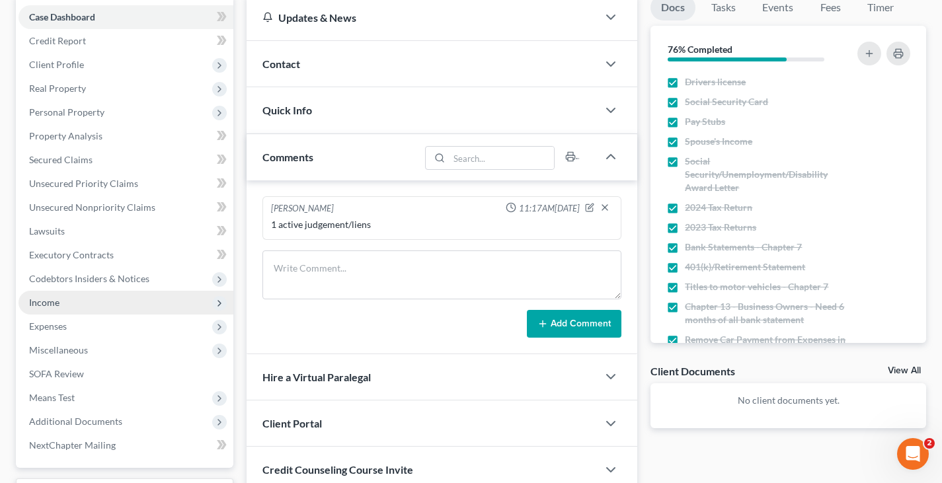
click at [58, 304] on span "Income" at bounding box center [44, 302] width 30 height 11
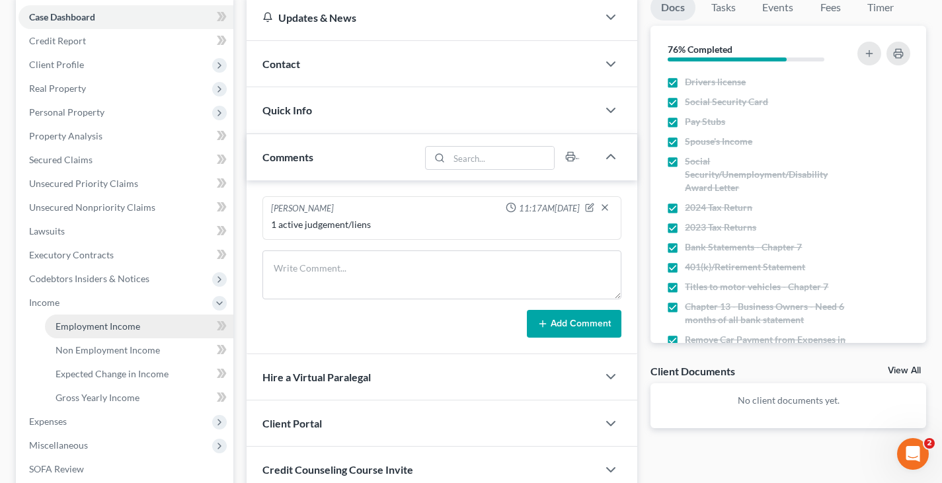
click at [76, 325] on span "Employment Income" at bounding box center [98, 326] width 85 height 11
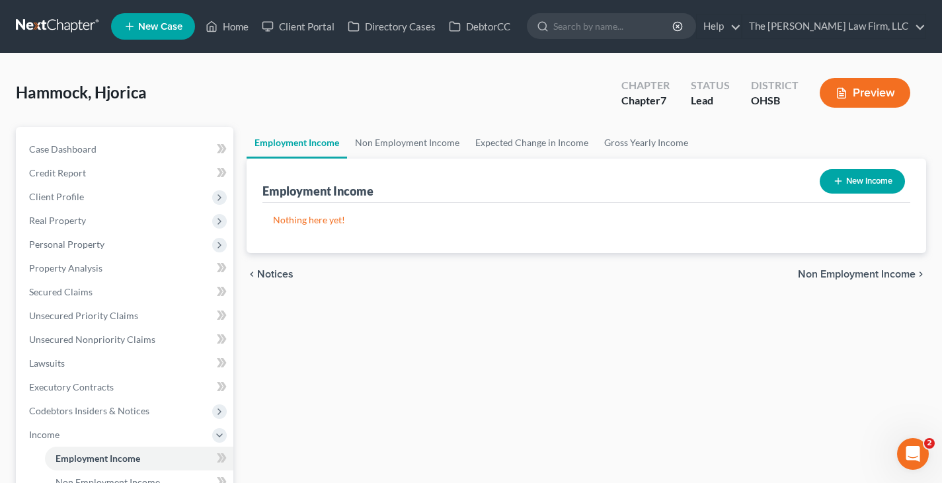
click at [835, 183] on icon "button" at bounding box center [838, 181] width 11 height 11
select select "0"
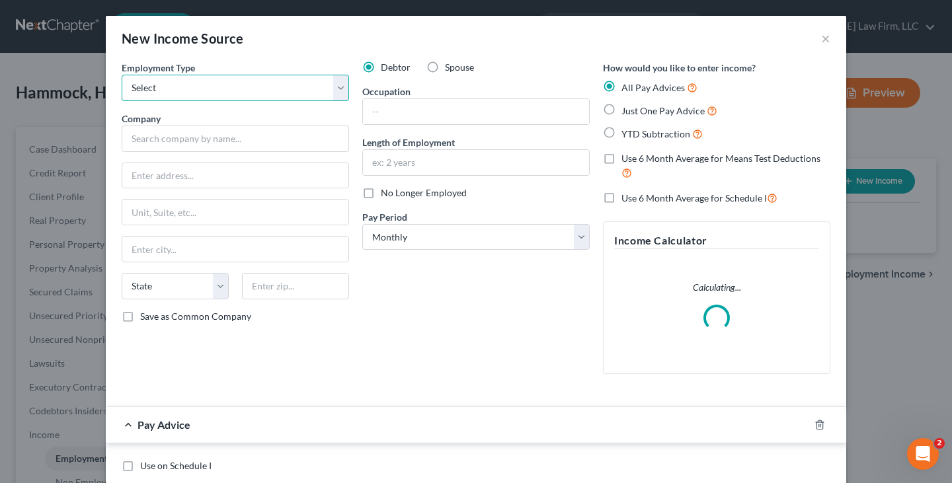
click at [202, 87] on select "Select Full or [DEMOGRAPHIC_DATA] Employment Self Employment" at bounding box center [235, 88] width 227 height 26
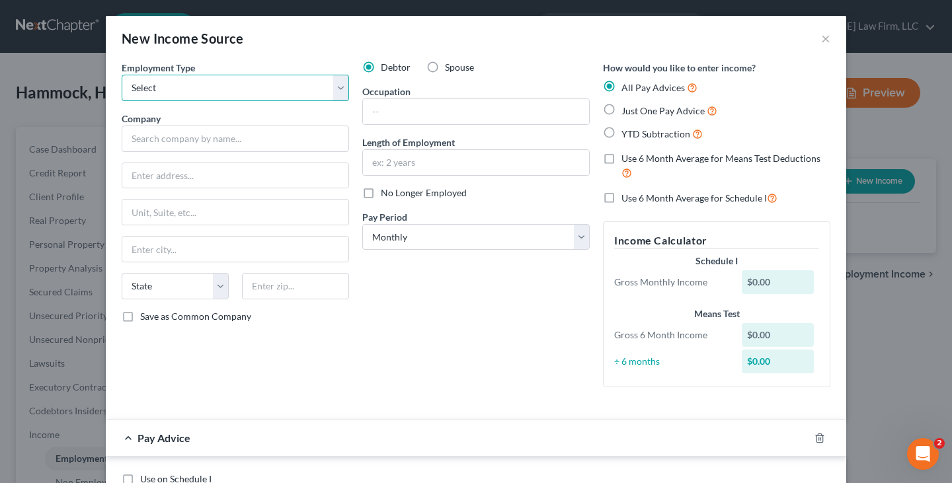
select select "0"
click at [122, 75] on select "Select Full or [DEMOGRAPHIC_DATA] Employment Self Employment" at bounding box center [235, 88] width 227 height 26
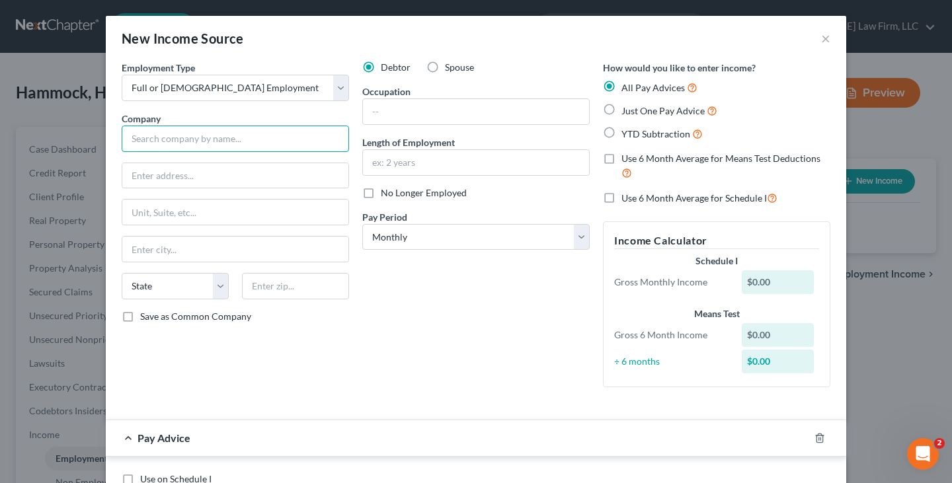
click at [190, 138] on input "text" at bounding box center [235, 139] width 227 height 26
type input "ARG Resources LLC"
click at [151, 179] on input "text" at bounding box center [235, 175] width 226 height 25
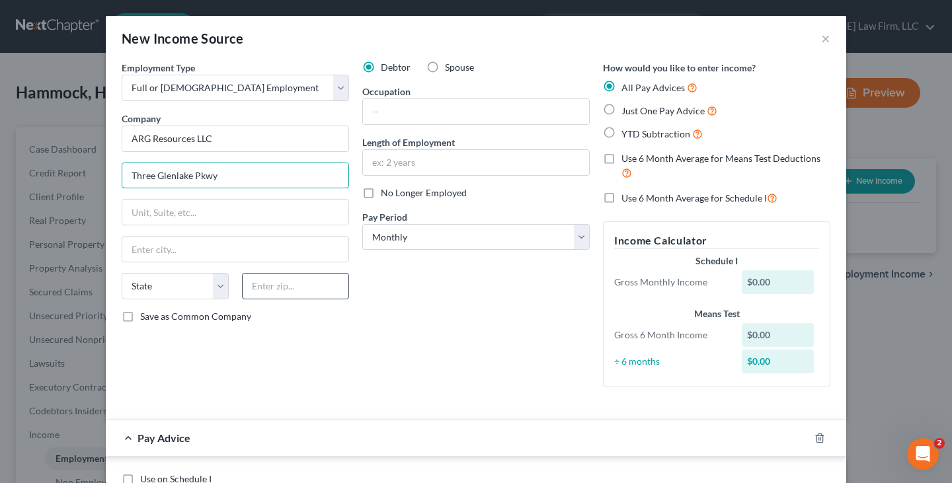
type input "Three Glenlake Pkwy"
click at [259, 287] on input "text" at bounding box center [295, 286] width 107 height 26
type input "30328"
click at [377, 113] on input "text" at bounding box center [476, 111] width 226 height 25
type input "[GEOGRAPHIC_DATA]"
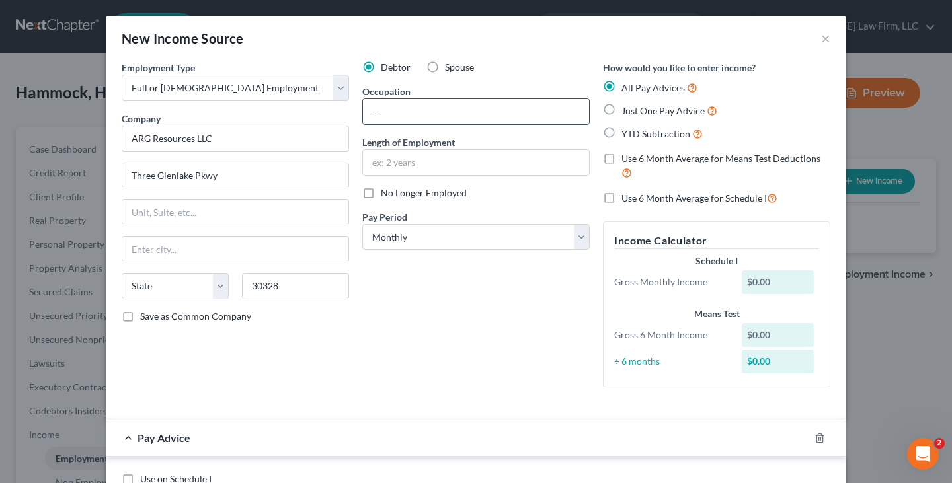
select select "10"
click at [384, 114] on input "text" at bounding box center [476, 111] width 226 height 25
type input "Team Member"
click at [399, 164] on input "text" at bounding box center [476, 162] width 226 height 25
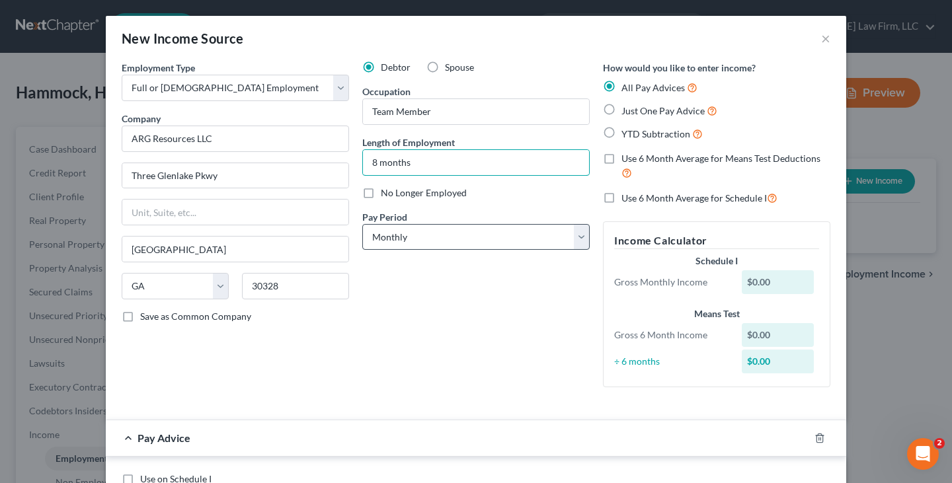
type input "8 months"
drag, startPoint x: 579, startPoint y: 236, endPoint x: 568, endPoint y: 249, distance: 16.9
click at [579, 236] on select "Select Monthly Twice Monthly Every Other Week Weekly" at bounding box center [475, 237] width 227 height 26
select select "3"
click at [362, 224] on select "Select Monthly Twice Monthly Every Other Week Weekly" at bounding box center [475, 237] width 227 height 26
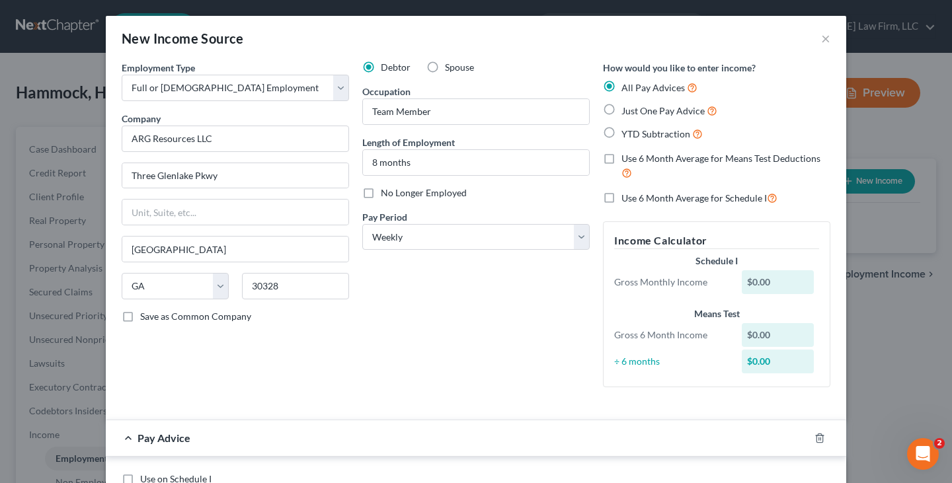
drag, startPoint x: 602, startPoint y: 132, endPoint x: 568, endPoint y: 267, distance: 139.9
click at [622, 132] on label "YTD Subtraction" at bounding box center [662, 133] width 81 height 15
click at [627, 132] on input "YTD Subtraction" at bounding box center [631, 130] width 9 height 9
radio input "true"
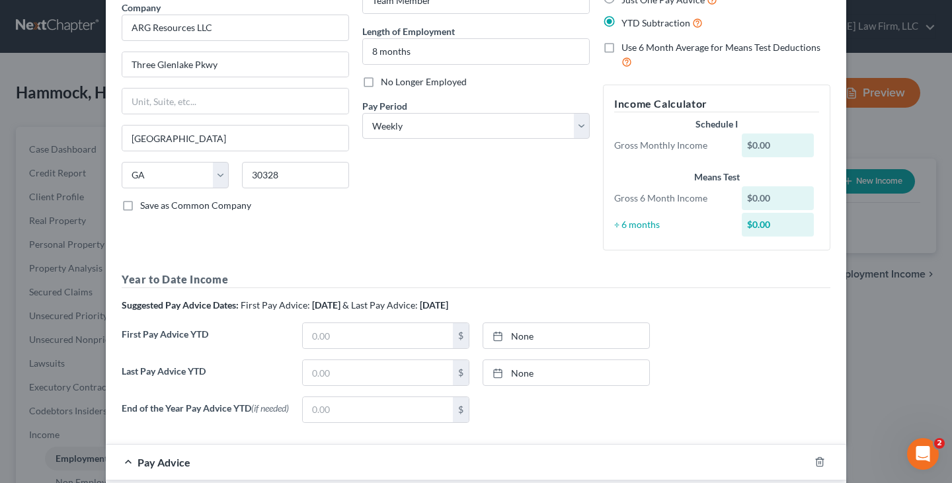
scroll to position [132, 0]
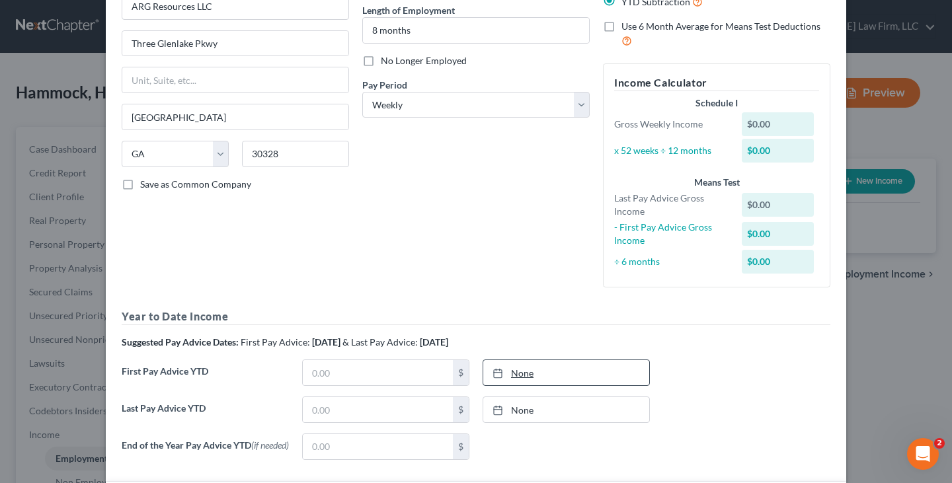
click at [494, 372] on line at bounding box center [498, 372] width 8 height 0
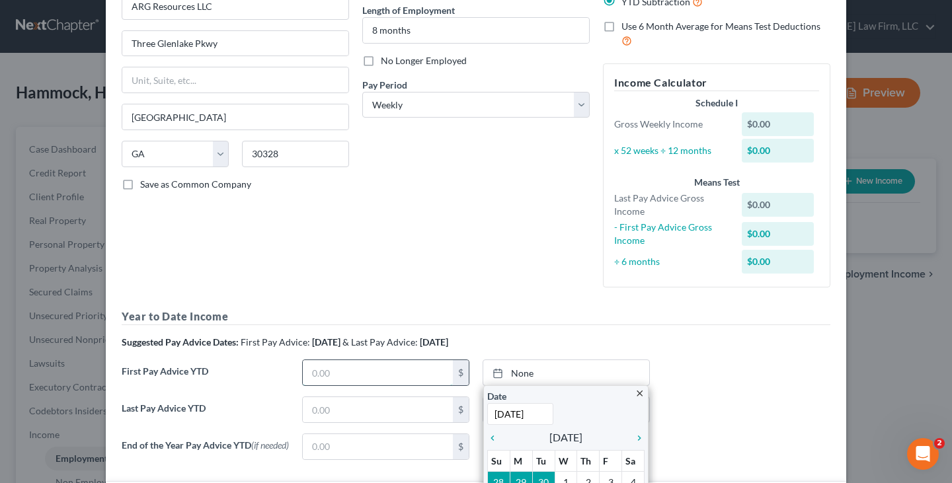
type input "[DATE]"
click at [415, 376] on input "text" at bounding box center [378, 372] width 150 height 25
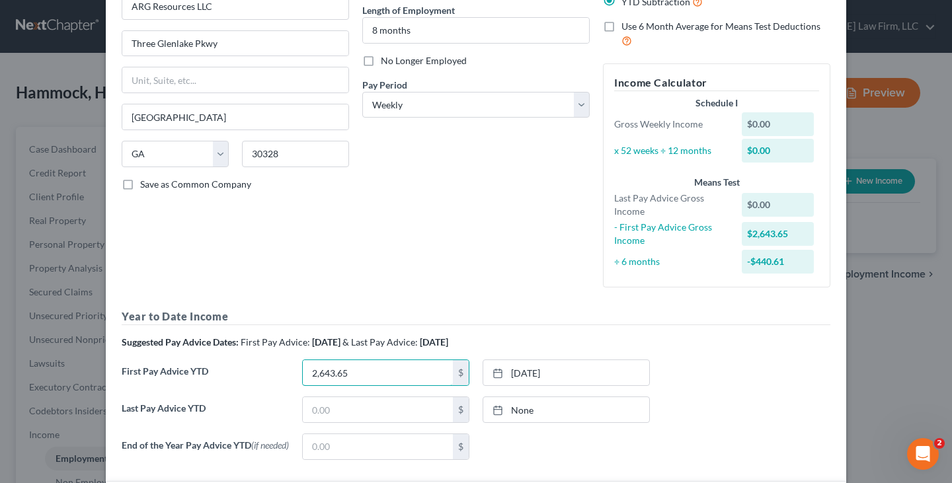
type input "2,643.65"
click at [493, 407] on icon at bounding box center [498, 410] width 11 height 11
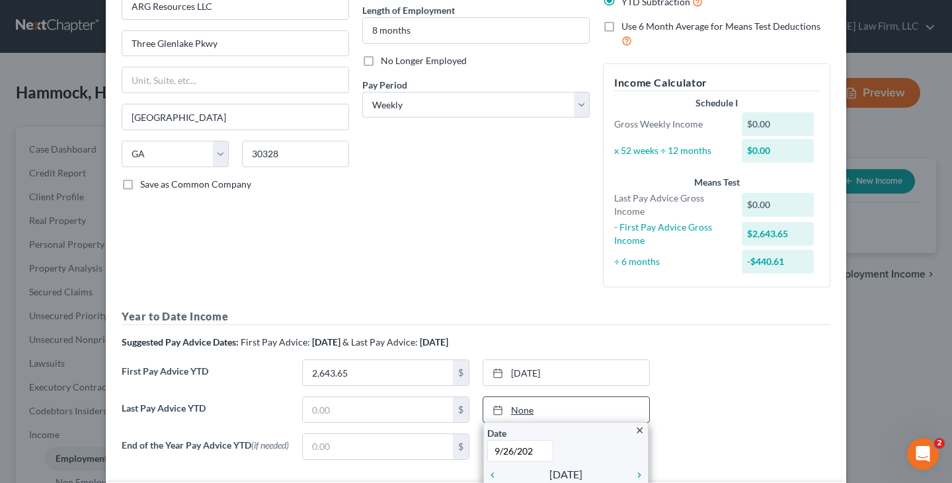
type input "[DATE]"
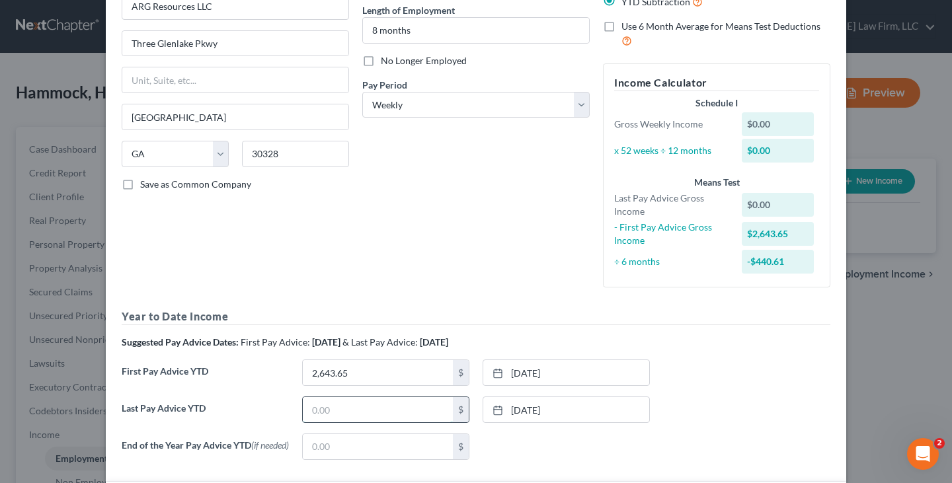
click at [422, 408] on input "text" at bounding box center [378, 409] width 150 height 25
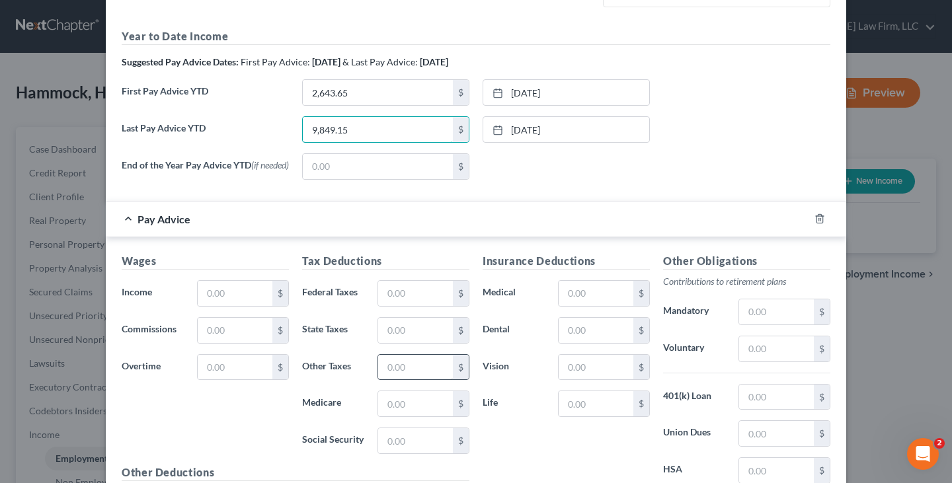
scroll to position [463, 0]
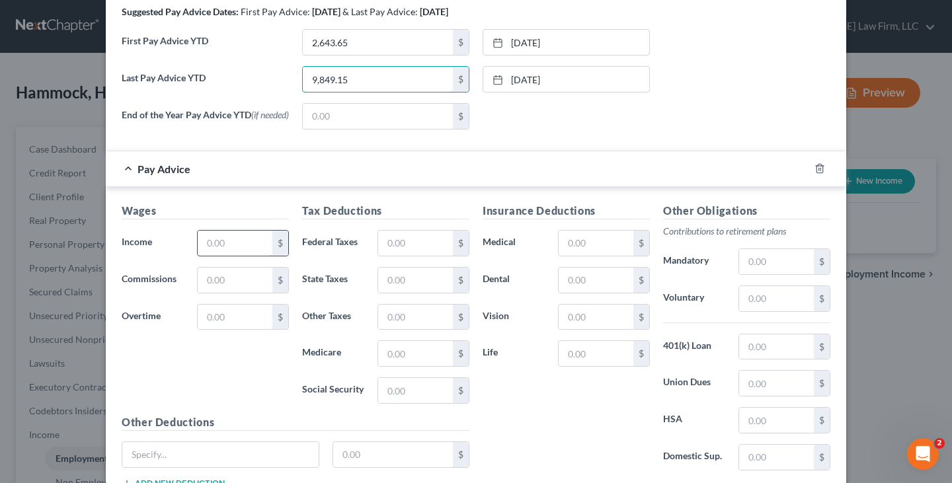
type input "9,849.15"
drag, startPoint x: 216, startPoint y: 244, endPoint x: 915, endPoint y: 320, distance: 703.7
click at [216, 244] on input "text" at bounding box center [235, 243] width 75 height 25
type input "233.70"
click at [382, 396] on input "text" at bounding box center [415, 390] width 75 height 25
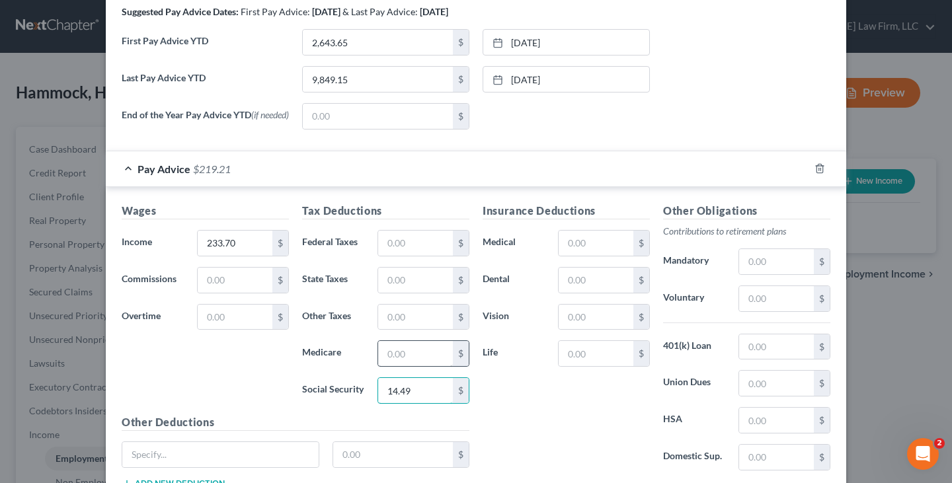
type input "14.49"
click at [396, 360] on input "text" at bounding box center [415, 353] width 75 height 25
type input "3.39"
click at [403, 286] on input "text" at bounding box center [415, 280] width 75 height 25
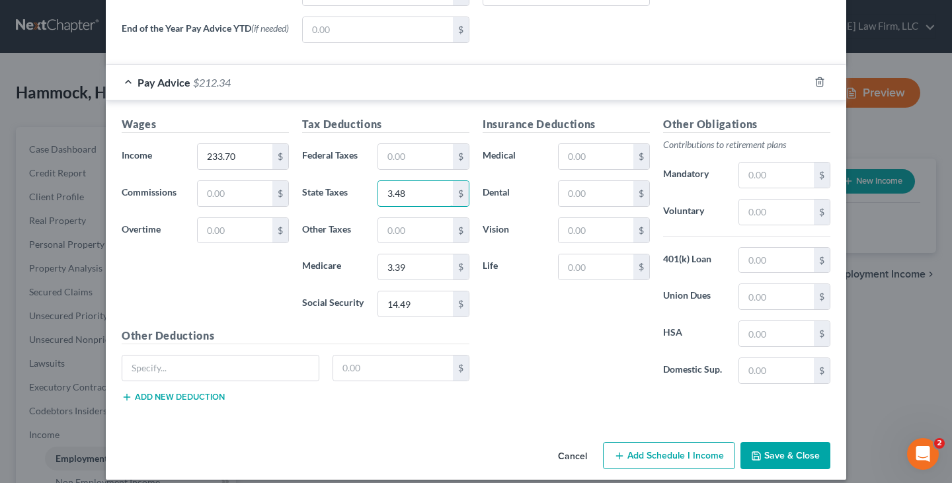
scroll to position [565, 0]
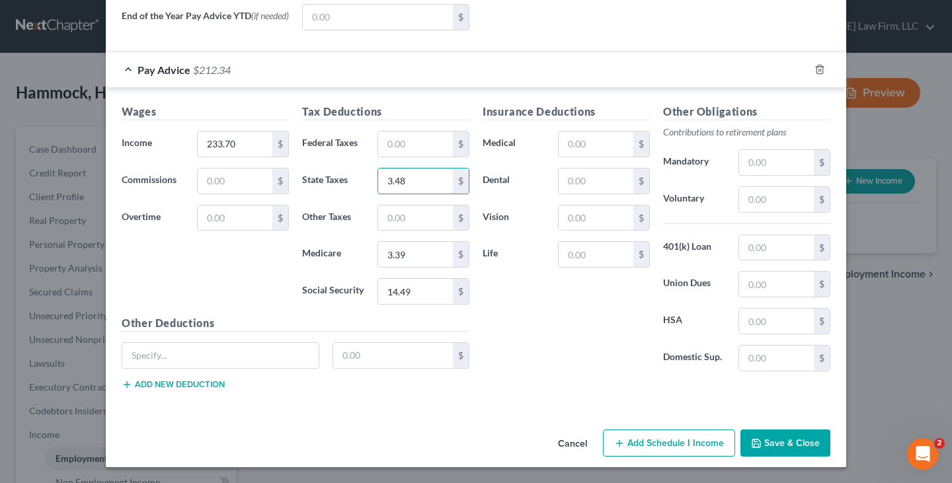
type input "3.48"
click at [765, 444] on button "Save & Close" at bounding box center [786, 444] width 90 height 28
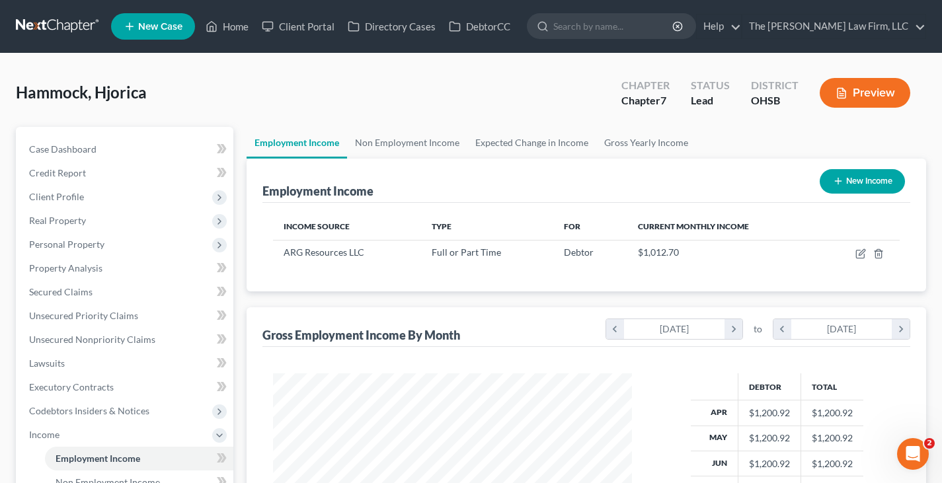
scroll to position [661030, 660886]
click at [615, 143] on link "Gross Yearly Income" at bounding box center [646, 143] width 100 height 32
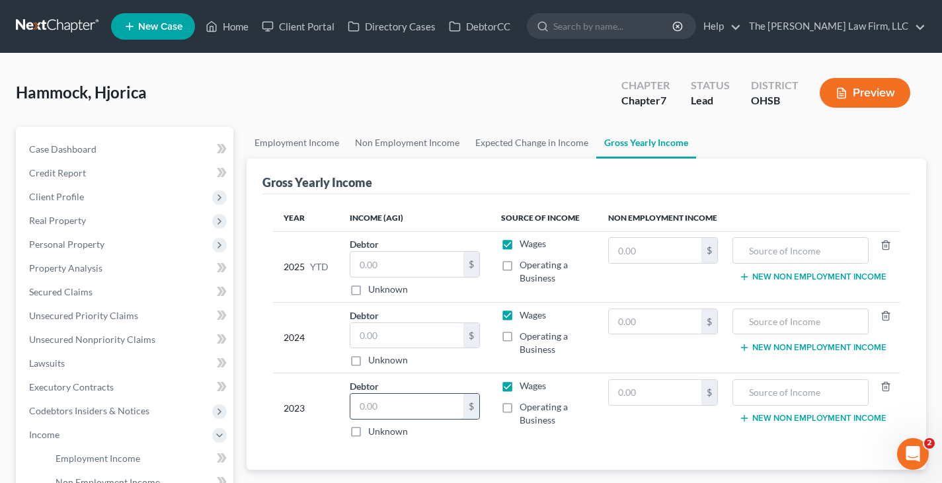
click at [393, 408] on input "text" at bounding box center [406, 406] width 113 height 25
type input "198"
click at [390, 335] on input "text" at bounding box center [406, 335] width 113 height 25
type input "5,858"
drag, startPoint x: 419, startPoint y: 265, endPoint x: 438, endPoint y: 245, distance: 27.1
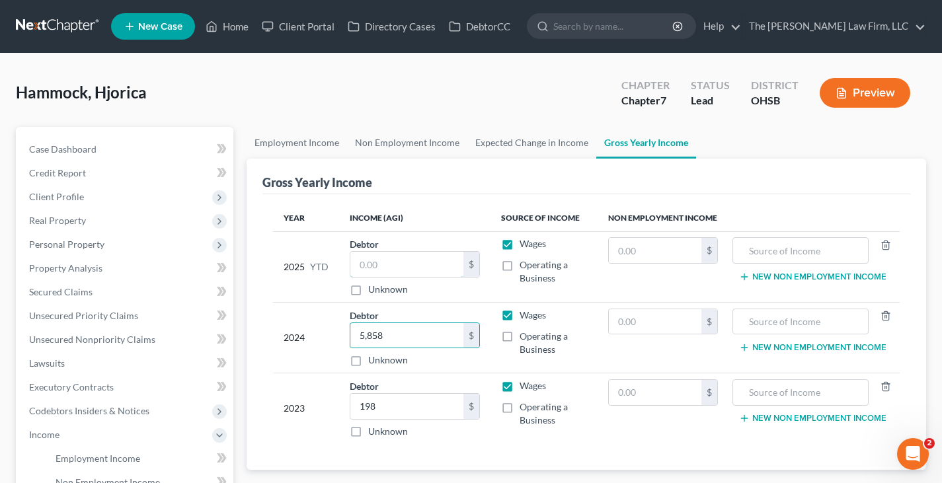
click at [419, 264] on input "text" at bounding box center [406, 264] width 113 height 25
click at [369, 263] on input "text" at bounding box center [406, 264] width 113 height 25
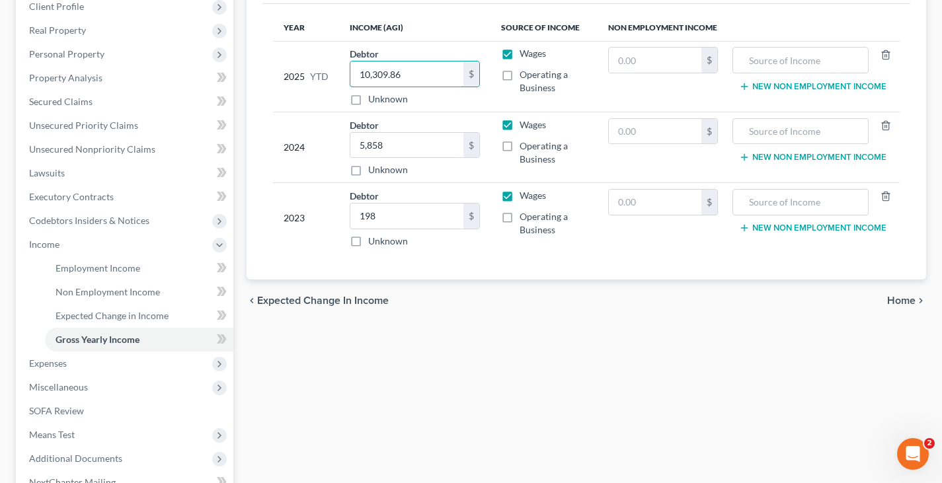
scroll to position [265, 0]
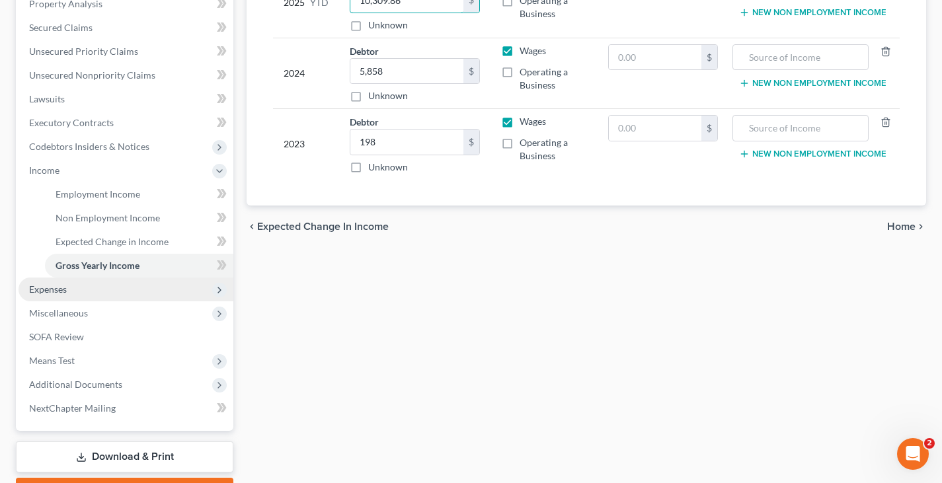
type input "10,309.86"
click at [61, 292] on span "Expenses" at bounding box center [48, 289] width 38 height 11
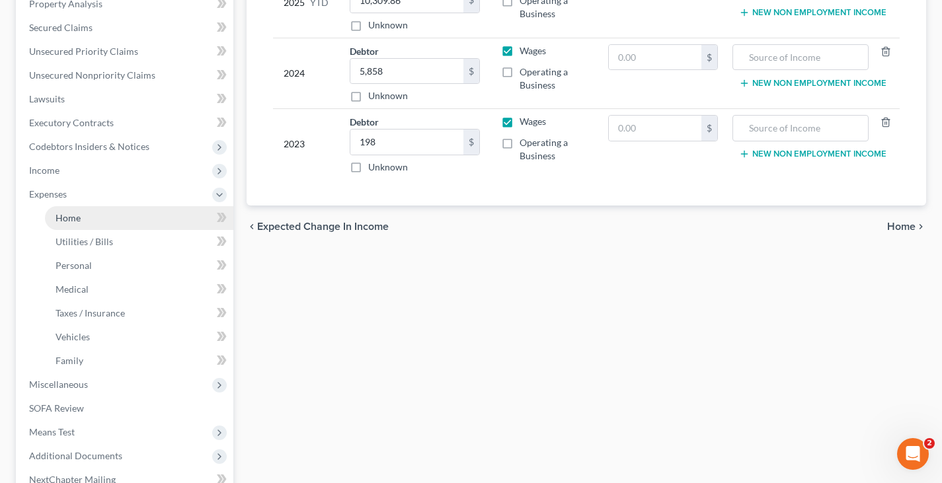
click at [73, 219] on span "Home" at bounding box center [68, 217] width 25 height 11
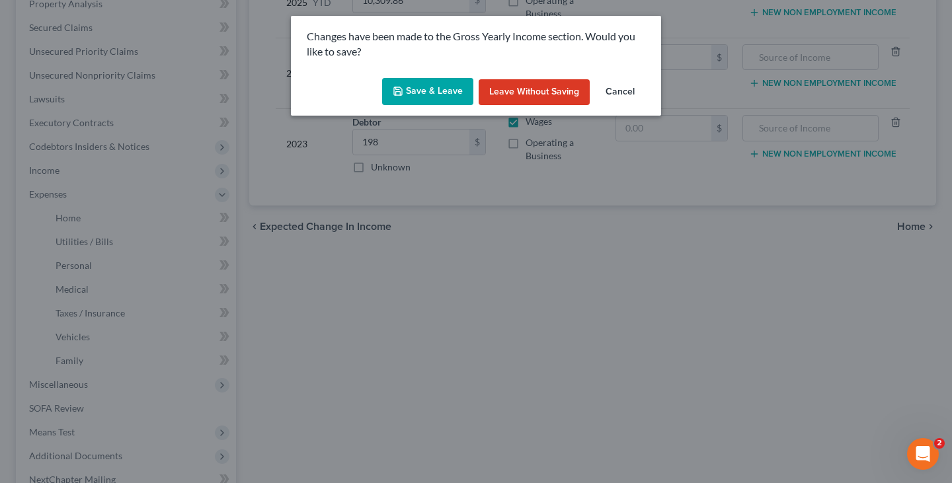
click at [412, 92] on button "Save & Leave" at bounding box center [427, 92] width 91 height 28
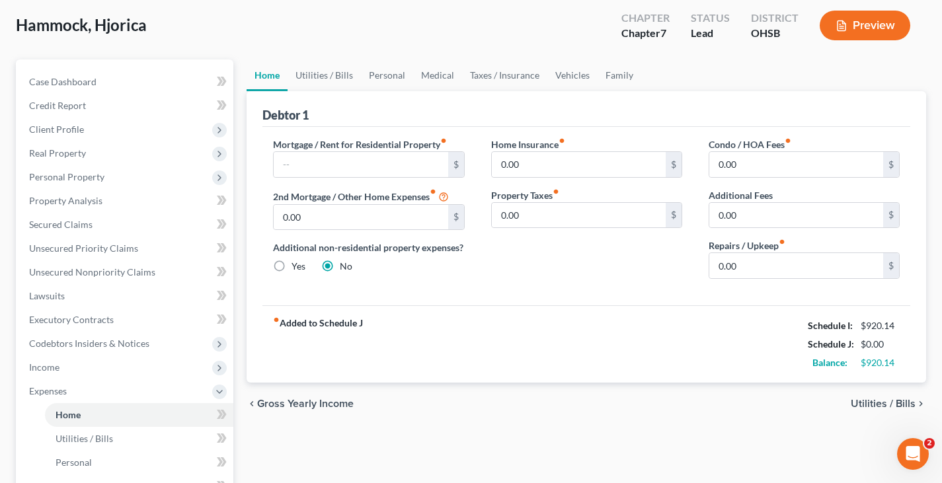
scroll to position [66, 0]
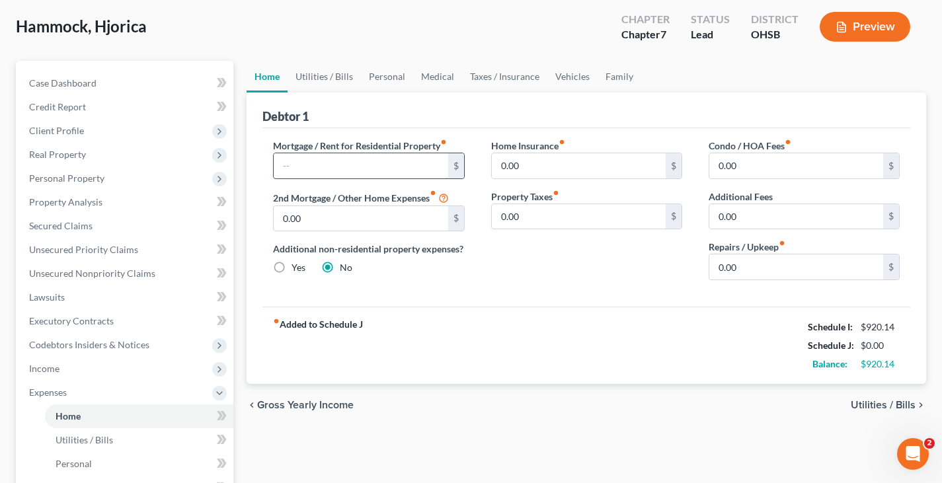
click at [355, 168] on input "text" at bounding box center [361, 165] width 174 height 25
type input "12.00"
click at [313, 76] on link "Utilities / Bills" at bounding box center [324, 77] width 73 height 32
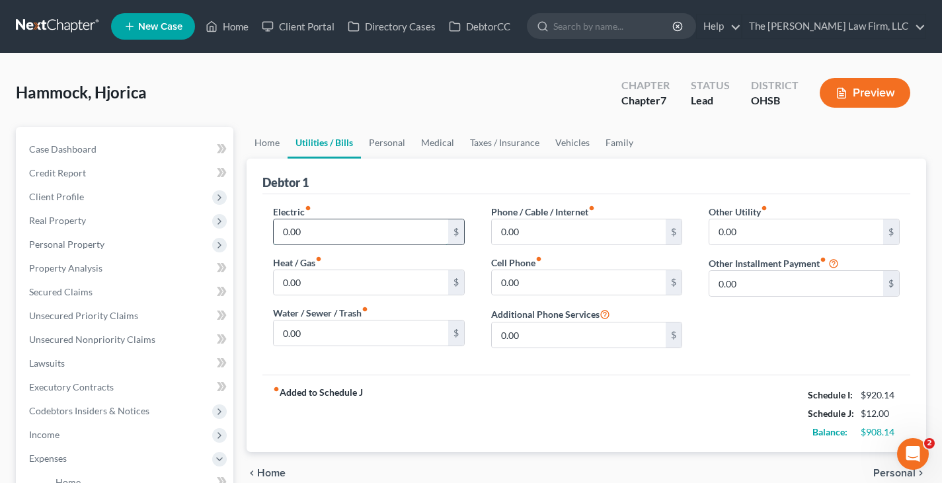
click at [315, 233] on input "0.00" at bounding box center [361, 232] width 174 height 25
type input "100"
click at [318, 283] on input "0.00" at bounding box center [361, 282] width 174 height 25
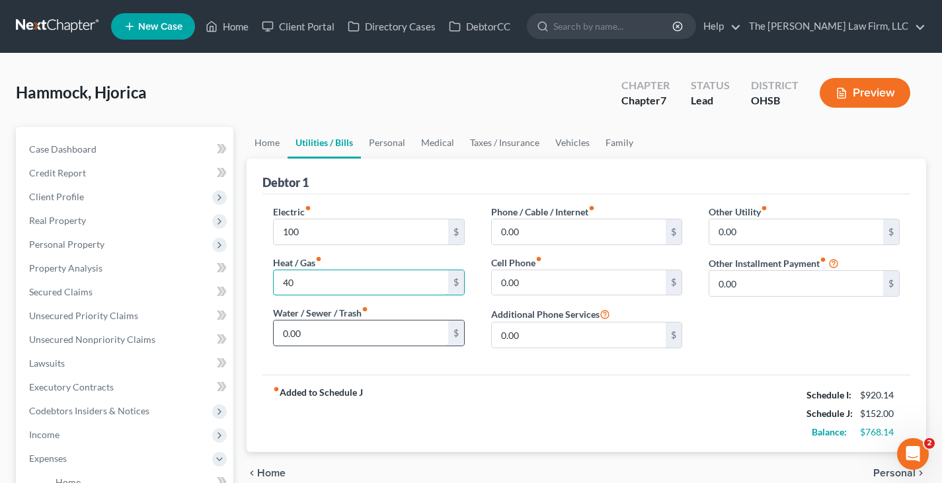
type input "40"
click at [307, 329] on input "0.00" at bounding box center [361, 333] width 174 height 25
type input "85"
click at [516, 233] on input "0.00" at bounding box center [579, 232] width 174 height 25
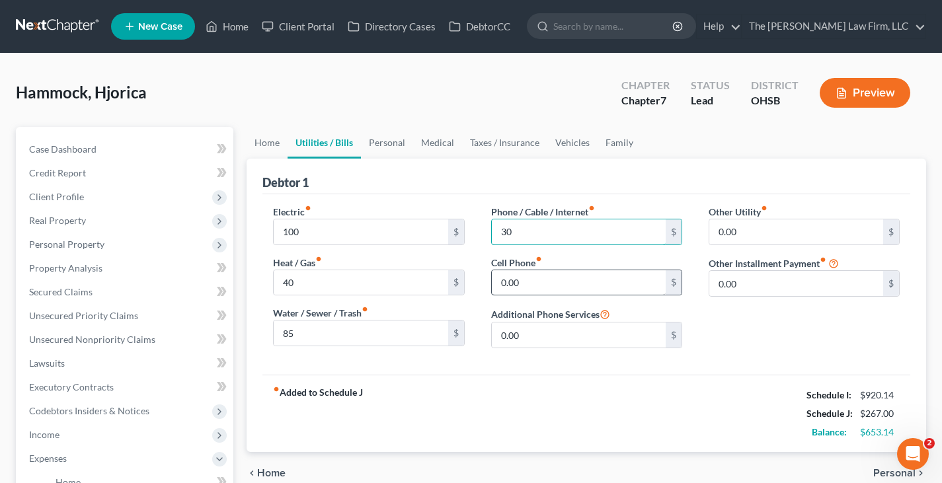
type input "30"
click at [537, 281] on input "0.00" at bounding box center [579, 282] width 174 height 25
type input "30"
drag, startPoint x: 389, startPoint y: 142, endPoint x: 364, endPoint y: 171, distance: 38.4
click at [389, 142] on link "Personal" at bounding box center [387, 143] width 52 height 32
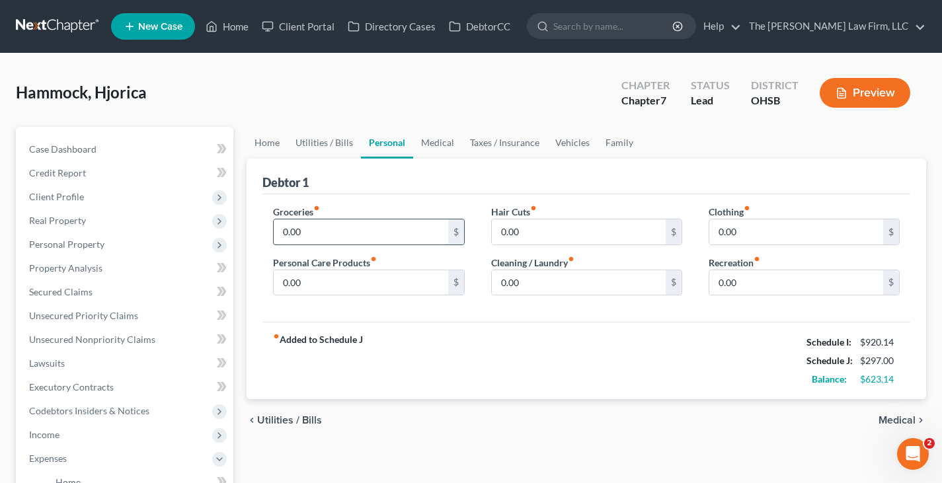
click at [325, 233] on input "0.00" at bounding box center [361, 232] width 174 height 25
type input "700"
click at [313, 288] on input "0.00" at bounding box center [361, 282] width 174 height 25
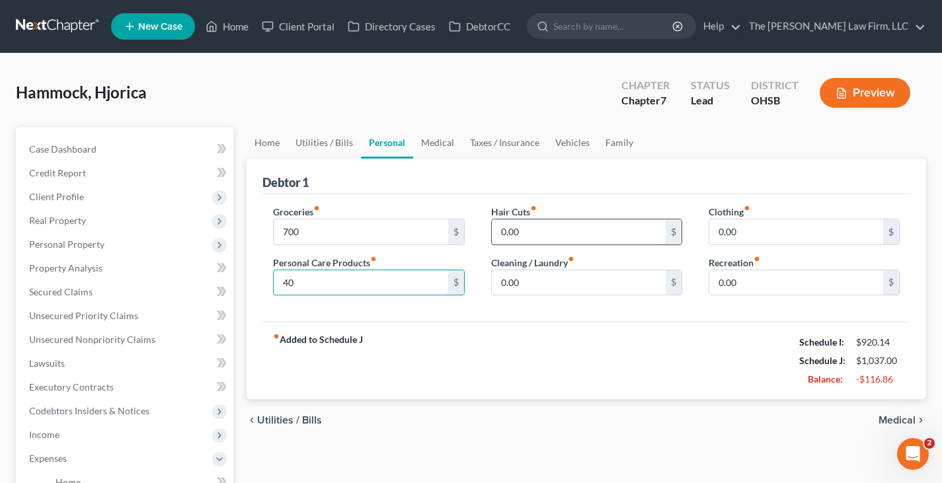
type input "40"
click at [523, 236] on input "0.00" at bounding box center [579, 232] width 174 height 25
type input "35"
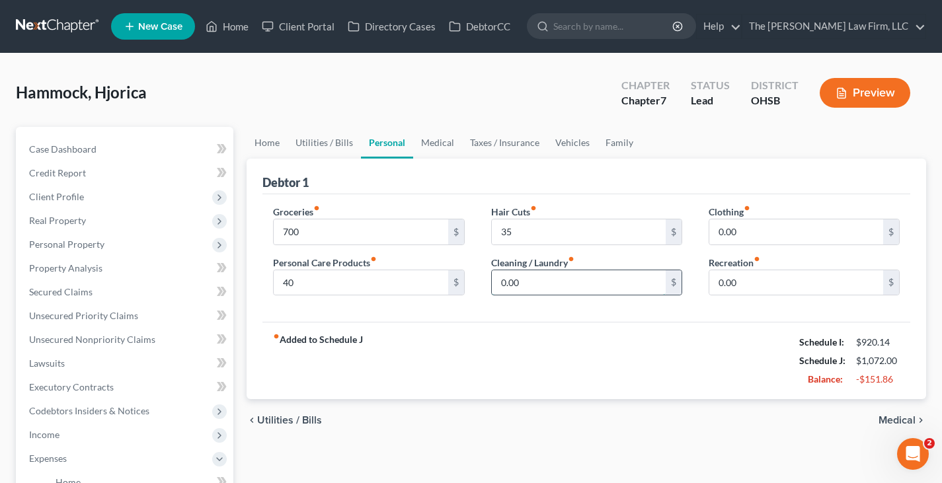
click at [528, 285] on input "0.00" at bounding box center [579, 282] width 174 height 25
type input "20"
click at [747, 287] on input "0.00" at bounding box center [797, 282] width 174 height 25
type input "25"
click at [567, 142] on link "Vehicles" at bounding box center [573, 143] width 50 height 32
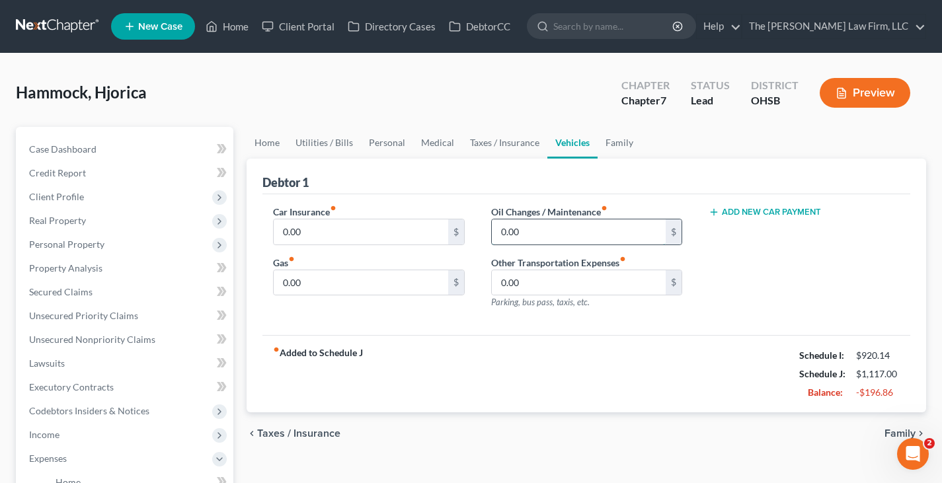
click at [531, 231] on input "0.00" at bounding box center [579, 232] width 174 height 25
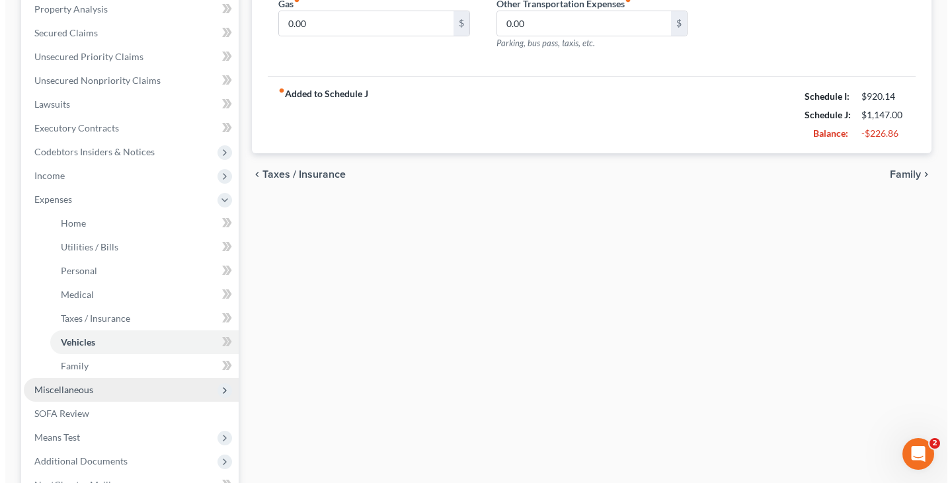
scroll to position [265, 0]
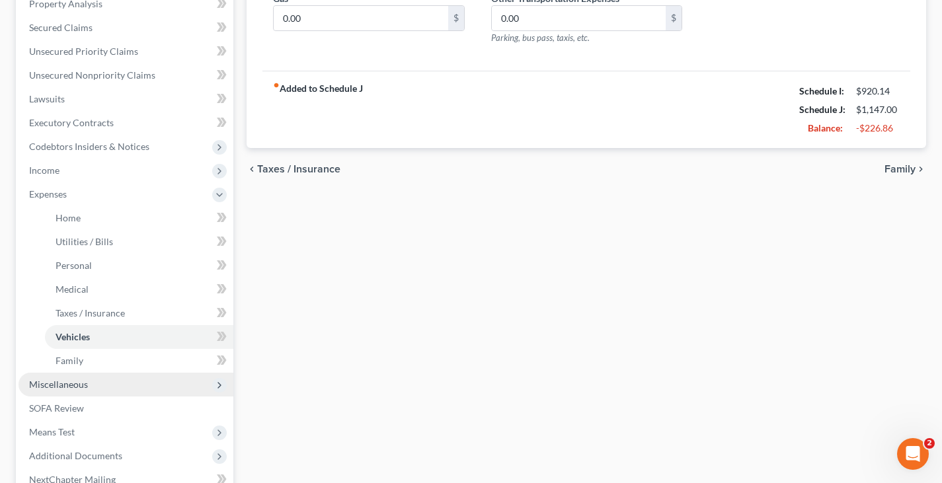
type input "30"
drag, startPoint x: 69, startPoint y: 382, endPoint x: 75, endPoint y: 383, distance: 6.6
click at [69, 382] on span "Miscellaneous" at bounding box center [58, 384] width 59 height 11
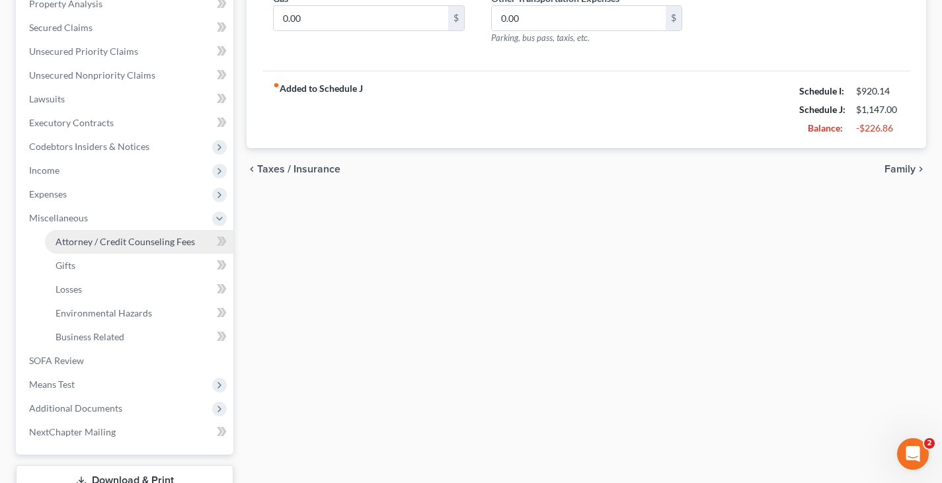
click at [91, 241] on span "Attorney / Credit Counseling Fees" at bounding box center [126, 241] width 140 height 11
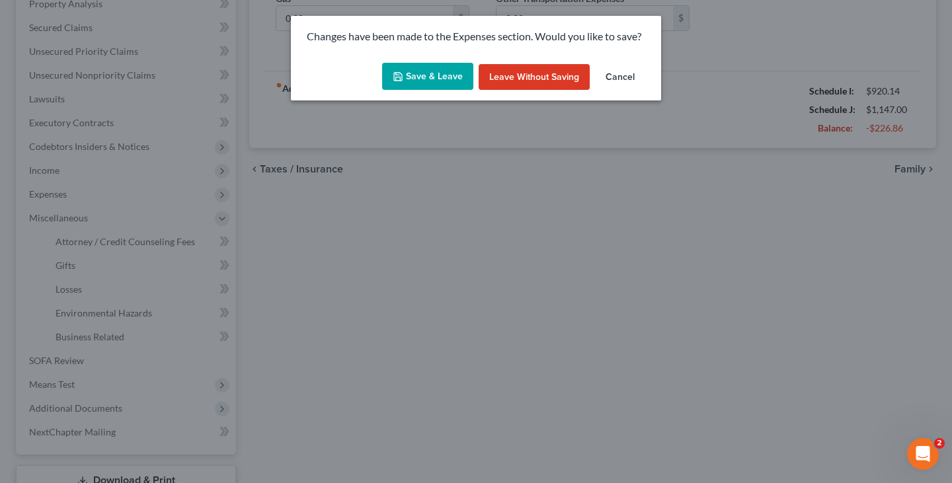
click at [412, 68] on button "Save & Leave" at bounding box center [427, 77] width 91 height 28
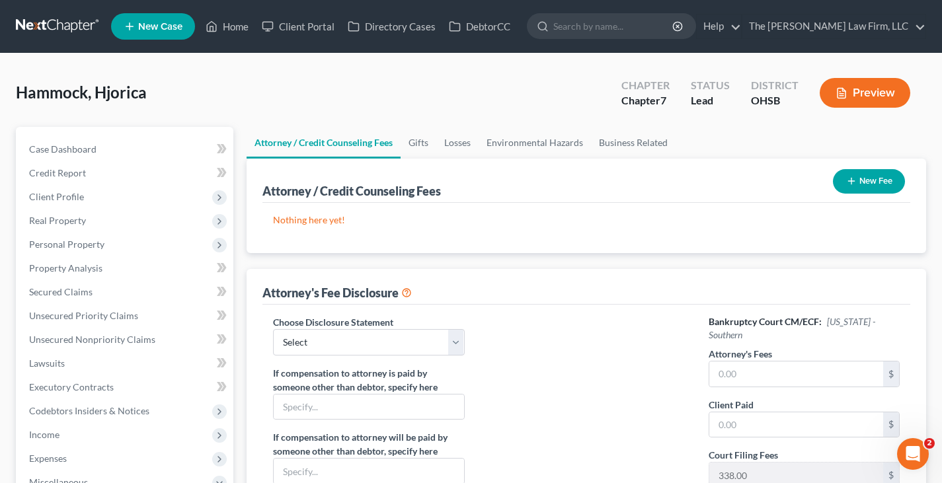
click at [852, 180] on line "button" at bounding box center [852, 182] width 0 height 6
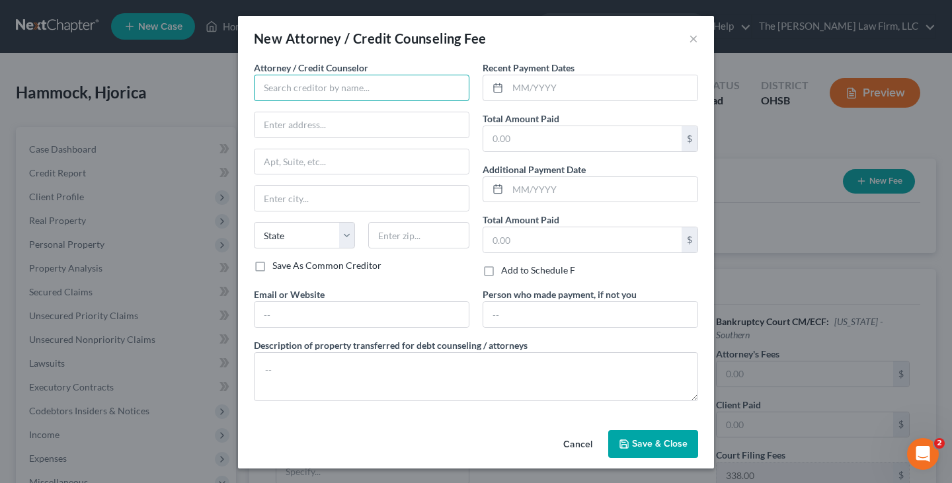
click at [313, 82] on input "text" at bounding box center [362, 88] width 216 height 26
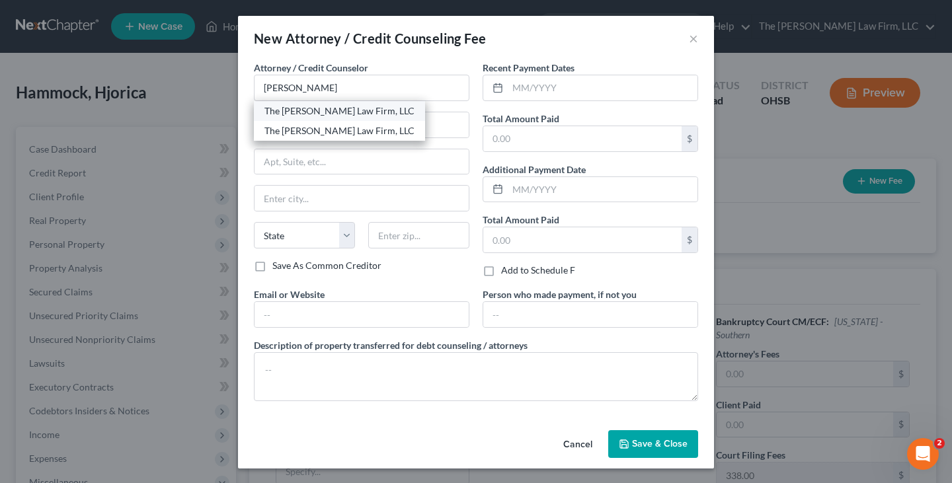
drag, startPoint x: 311, startPoint y: 113, endPoint x: 436, endPoint y: 98, distance: 126.6
click at [312, 112] on div "The [PERSON_NAME] Law Firm, LLC" at bounding box center [340, 110] width 150 height 13
type input "The [PERSON_NAME] Law Firm, LLC"
type input "[STREET_ADDRESS]"
type input "Suite B1"
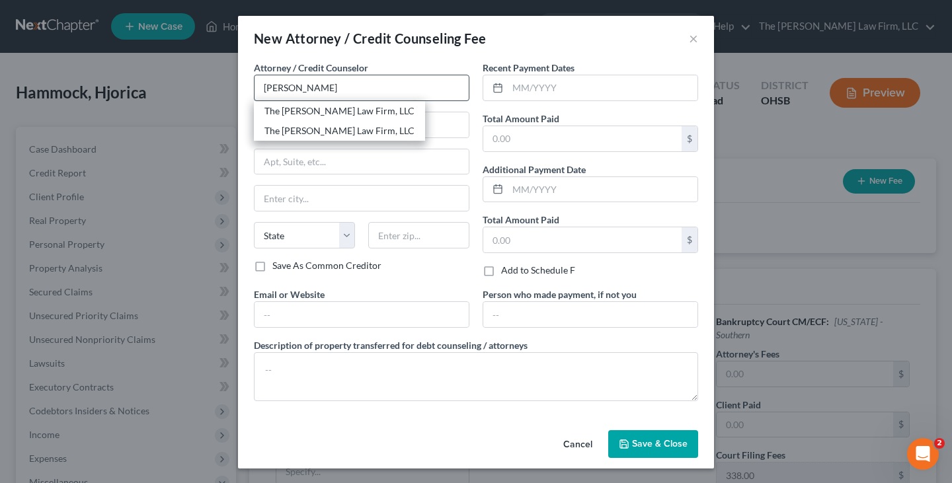
type input "Columbus"
select select "36"
type input "43235"
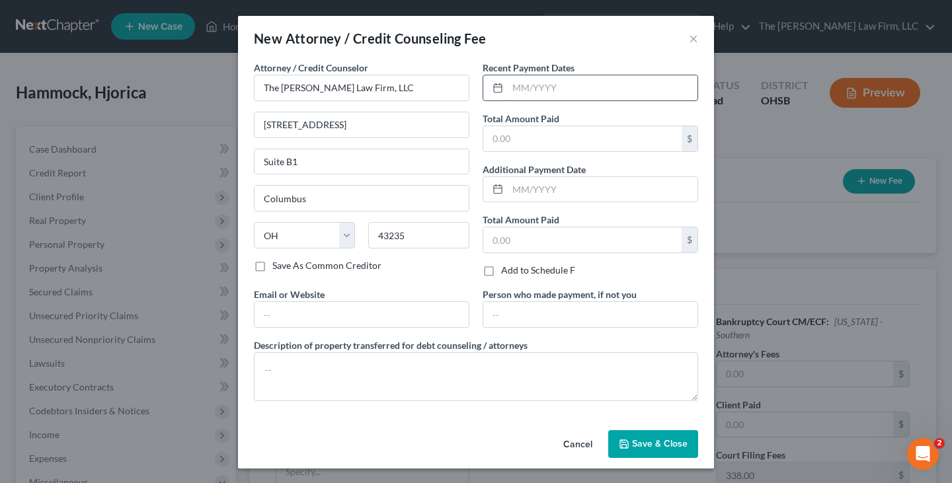
click at [531, 95] on input "text" at bounding box center [603, 87] width 190 height 25
type input "10/2025"
drag, startPoint x: 524, startPoint y: 145, endPoint x: 192, endPoint y: 0, distance: 362.4
click at [524, 145] on input "text" at bounding box center [582, 138] width 198 height 25
type input "985"
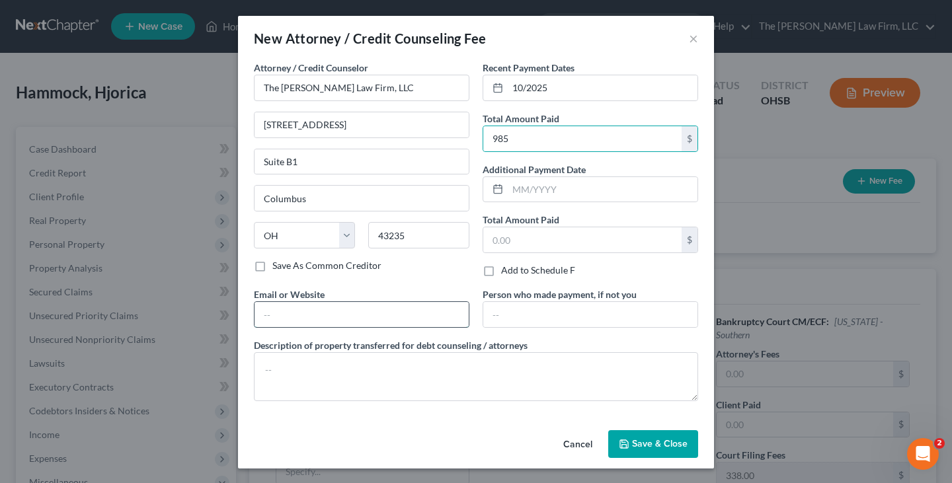
drag, startPoint x: 445, startPoint y: 315, endPoint x: 430, endPoint y: 326, distance: 18.0
click at [445, 315] on input "text" at bounding box center [362, 314] width 214 height 25
type input "[EMAIL_ADDRESS][DOMAIN_NAME]"
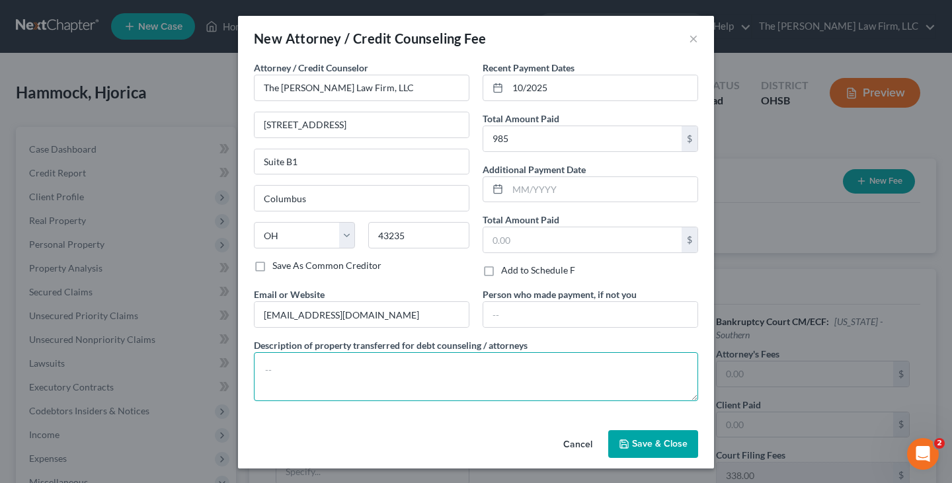
click at [402, 367] on textarea at bounding box center [476, 376] width 444 height 49
type textarea "Attorney Fee"
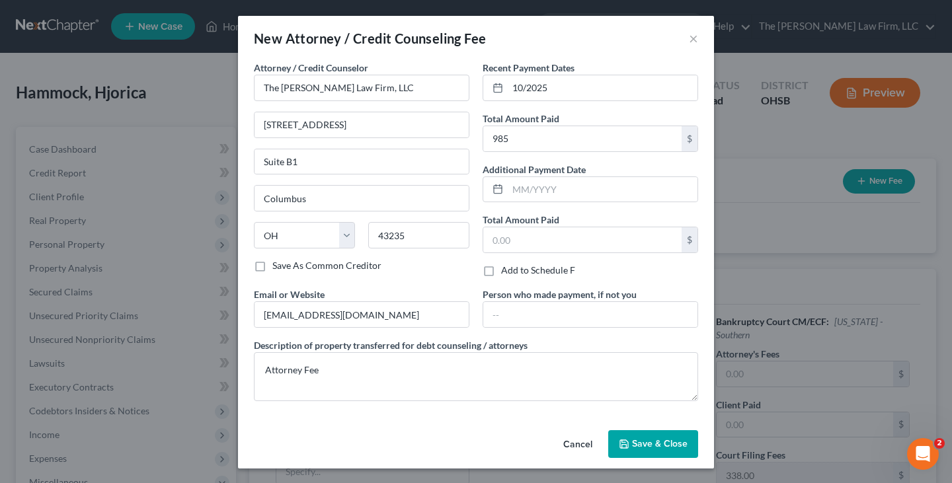
click at [663, 442] on span "Save & Close" at bounding box center [660, 443] width 56 height 11
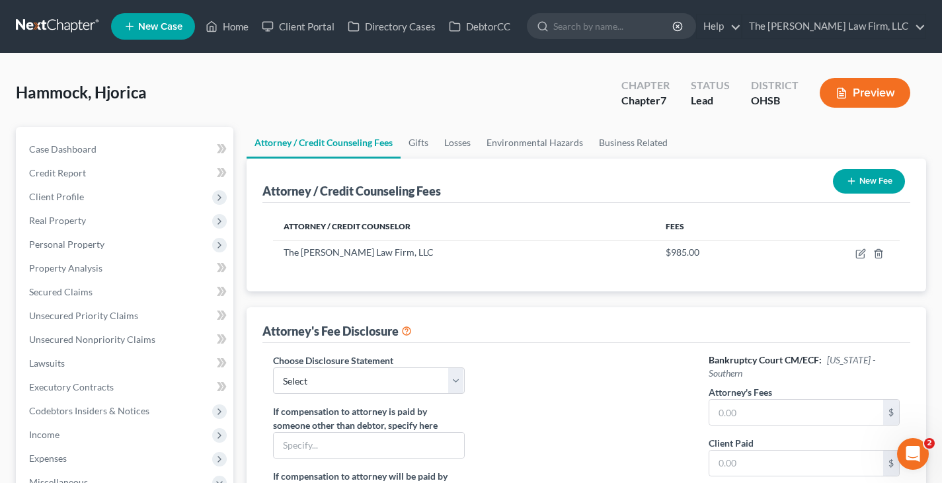
click at [853, 182] on icon "button" at bounding box center [851, 181] width 11 height 11
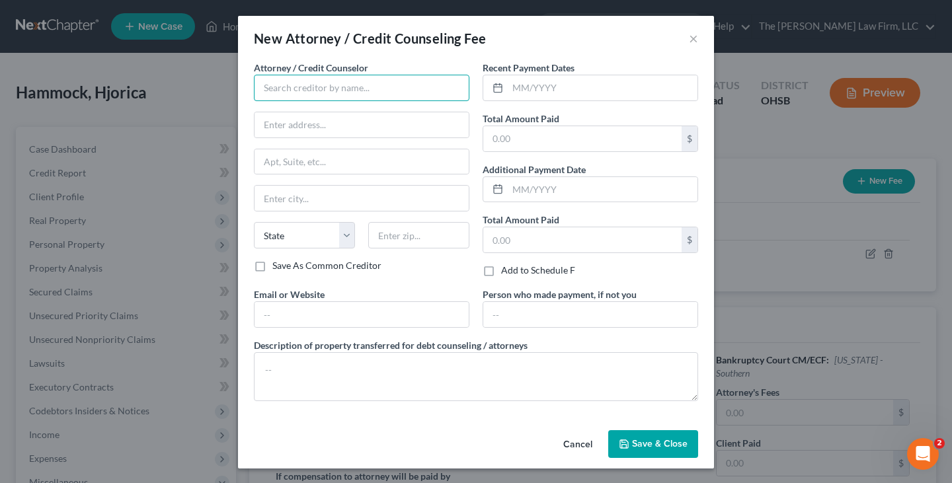
click at [399, 91] on input "text" at bounding box center [362, 88] width 216 height 26
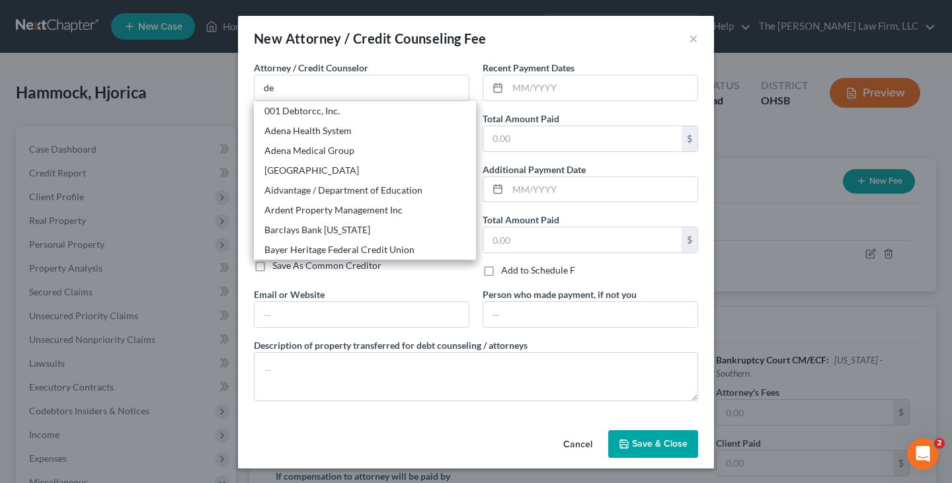
click at [312, 111] on div "001 Debtorcc, Inc." at bounding box center [365, 110] width 201 height 13
type input "001 Debtorcc, Inc."
type input "[STREET_ADDRESS]"
type input "[GEOGRAPHIC_DATA]"
select select "33"
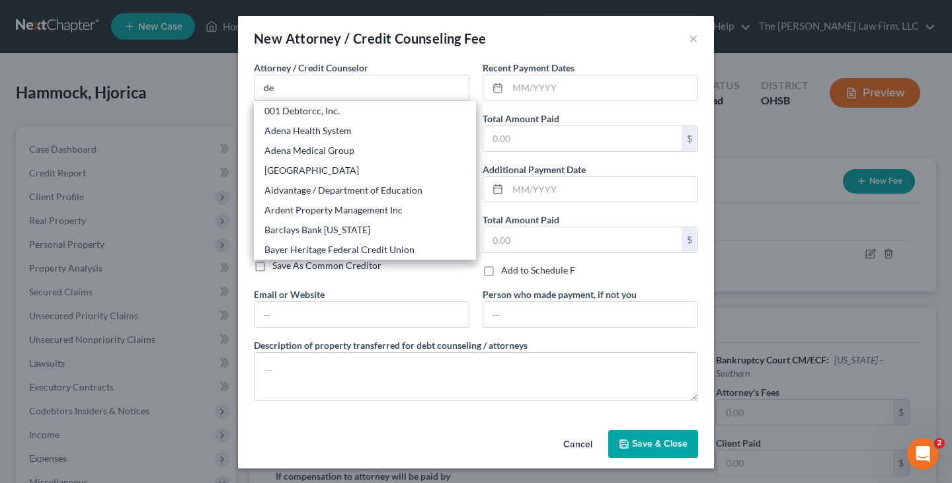
type input "07306"
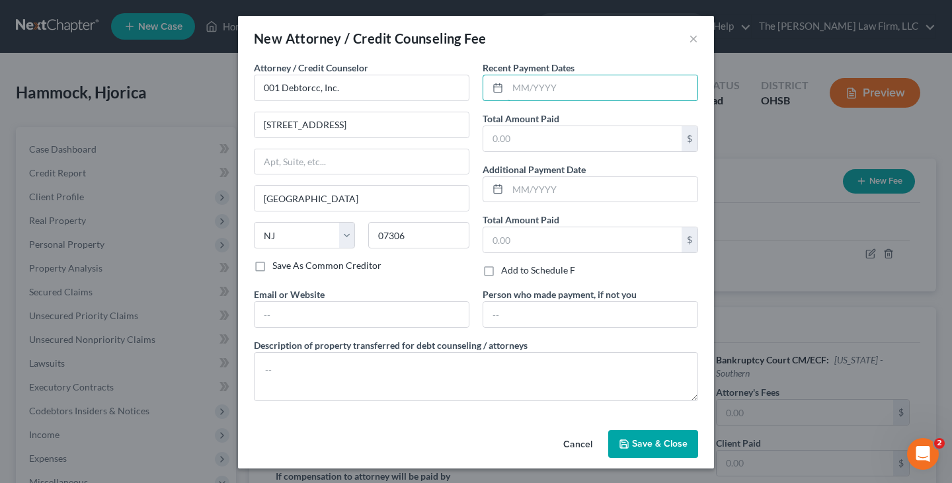
drag, startPoint x: 579, startPoint y: 86, endPoint x: 948, endPoint y: 218, distance: 391.7
click at [579, 86] on input "text" at bounding box center [603, 87] width 190 height 25
click at [509, 87] on input "text" at bounding box center [603, 87] width 190 height 25
type input "09/2025"
drag, startPoint x: 524, startPoint y: 141, endPoint x: 526, endPoint y: 168, distance: 27.2
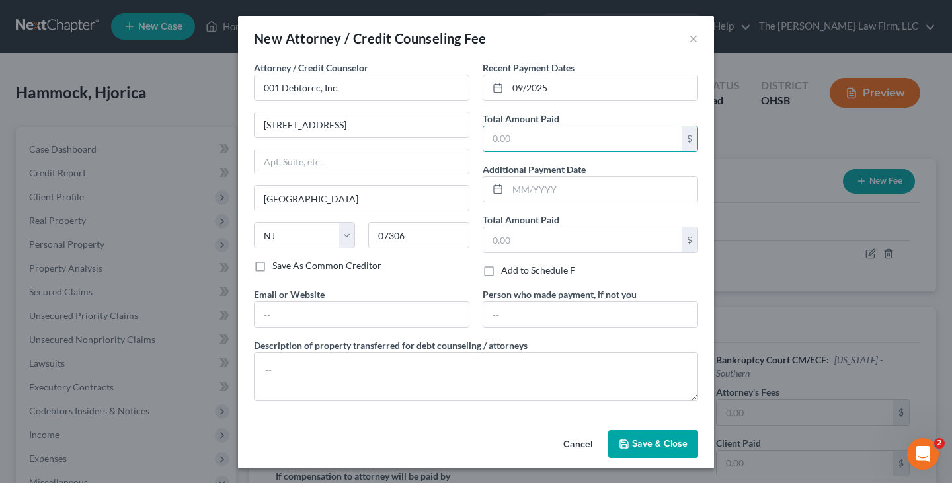
click at [524, 141] on input "text" at bounding box center [582, 138] width 198 height 25
type input "19.95"
click at [426, 307] on input "text" at bounding box center [362, 314] width 214 height 25
type input "[DOMAIN_NAME]"
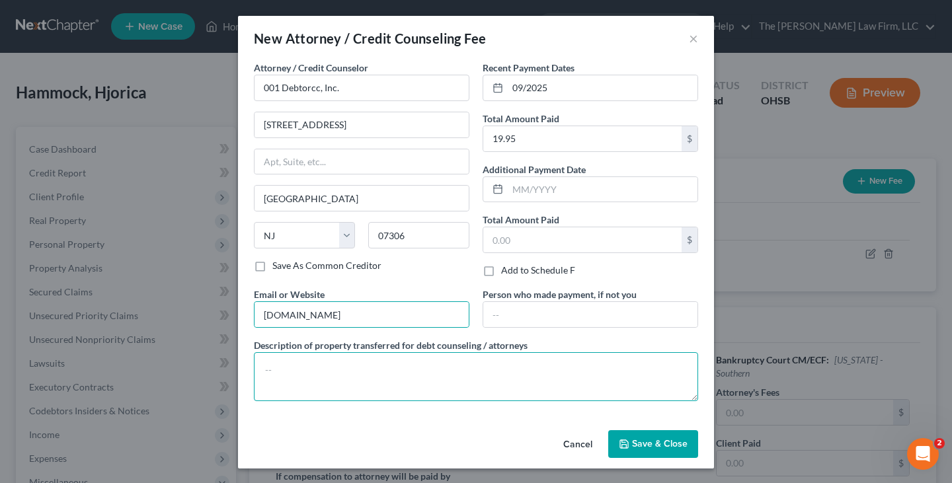
click at [367, 372] on textarea at bounding box center [476, 376] width 444 height 49
type textarea "Credit Counseling Fee"
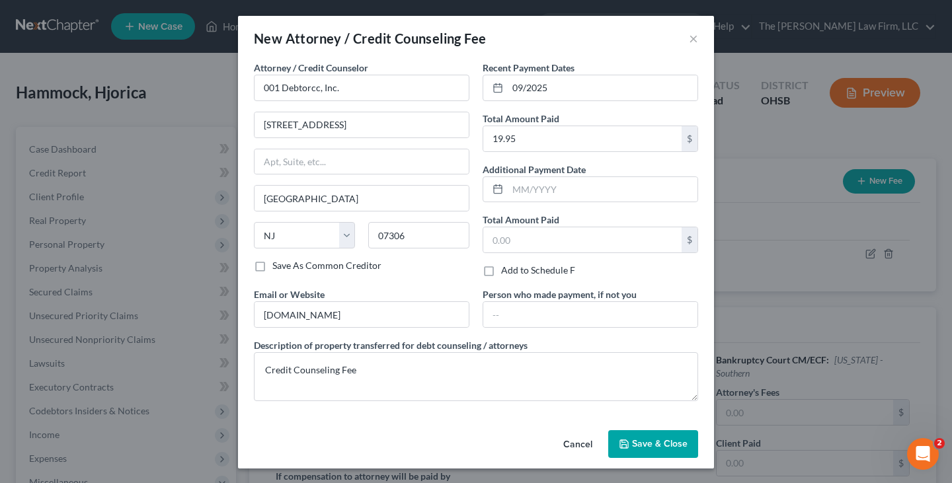
click at [620, 440] on icon "button" at bounding box center [624, 444] width 11 height 11
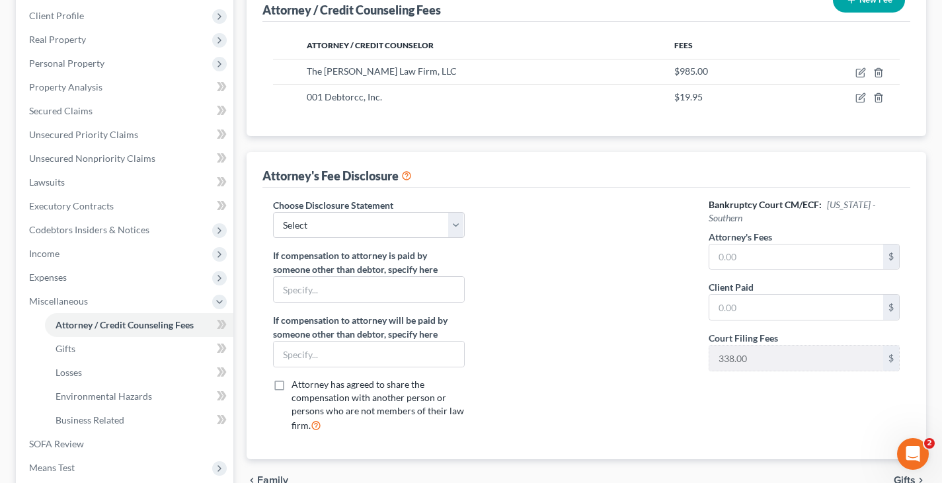
scroll to position [198, 0]
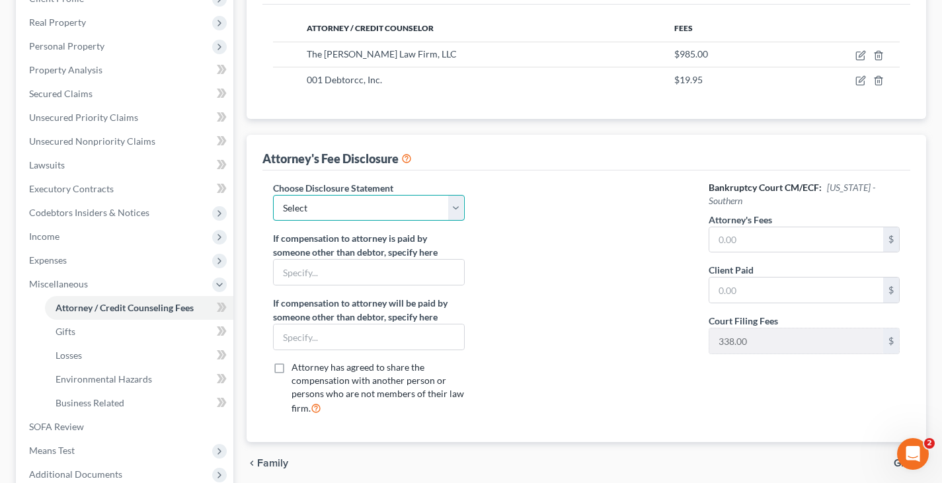
drag, startPoint x: 452, startPoint y: 202, endPoint x: 452, endPoint y: 218, distance: 16.5
click at [452, 202] on select "Select Disclosure of Compensation" at bounding box center [368, 208] width 191 height 26
select select "0"
click at [273, 195] on select "Select Disclosure of Compensation" at bounding box center [368, 208] width 191 height 26
click at [750, 228] on input "text" at bounding box center [797, 239] width 174 height 25
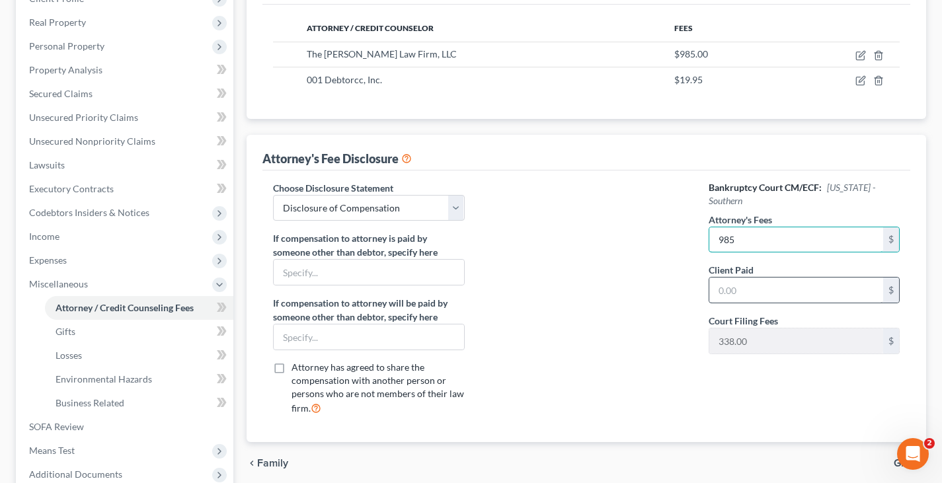
type input "985"
click at [749, 279] on input "text" at bounding box center [797, 290] width 174 height 25
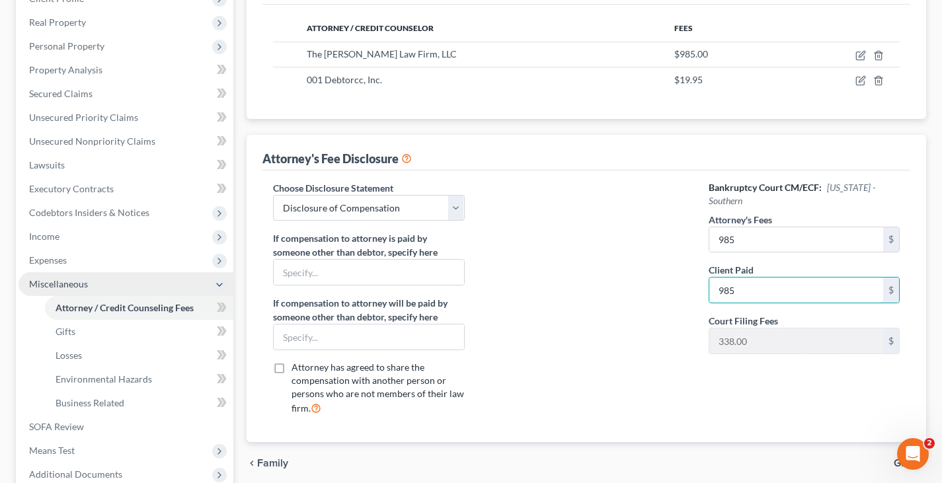
type input "985"
click at [113, 286] on span "Miscellaneous" at bounding box center [126, 284] width 215 height 24
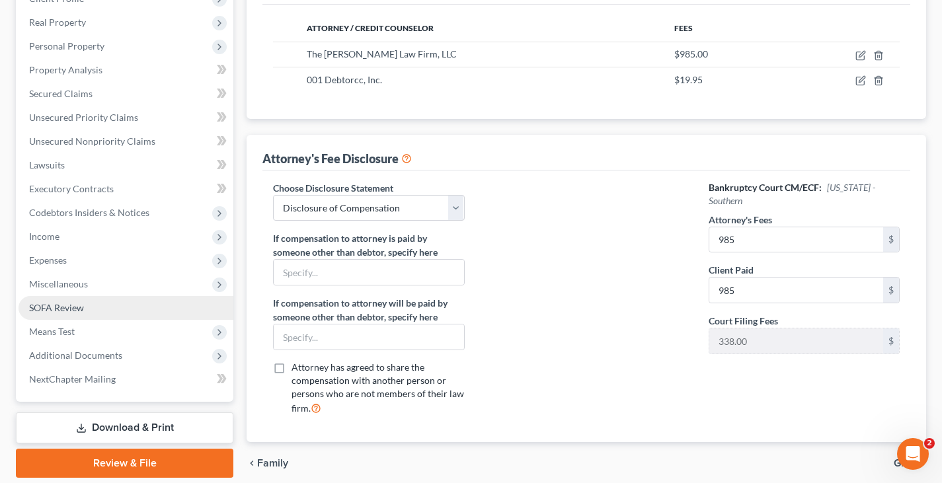
click at [90, 308] on link "SOFA Review" at bounding box center [126, 308] width 215 height 24
